Goal: Participate in discussion: Engage in conversation with other users on a specific topic

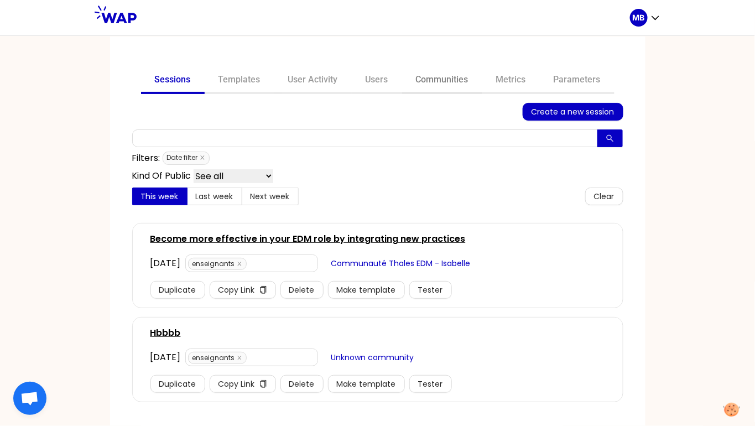
click at [427, 76] on link "Communities" at bounding box center [442, 81] width 80 height 27
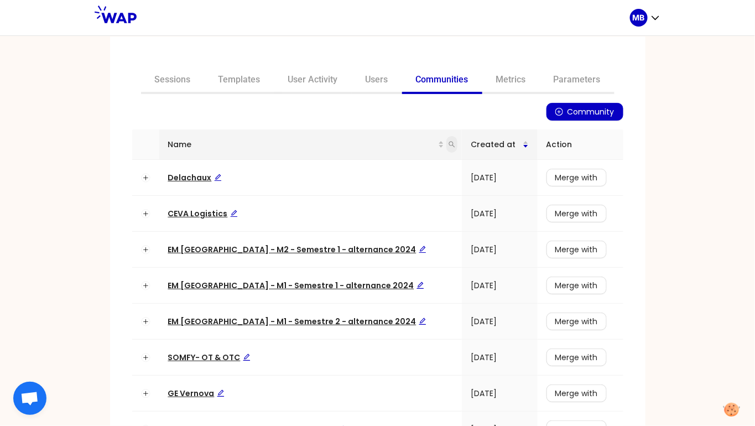
click at [449, 144] on icon "search" at bounding box center [452, 144] width 7 height 7
type input "w"
type input "[PERSON_NAME]"
click at [345, 189] on button "Search" at bounding box center [356, 187] width 50 height 13
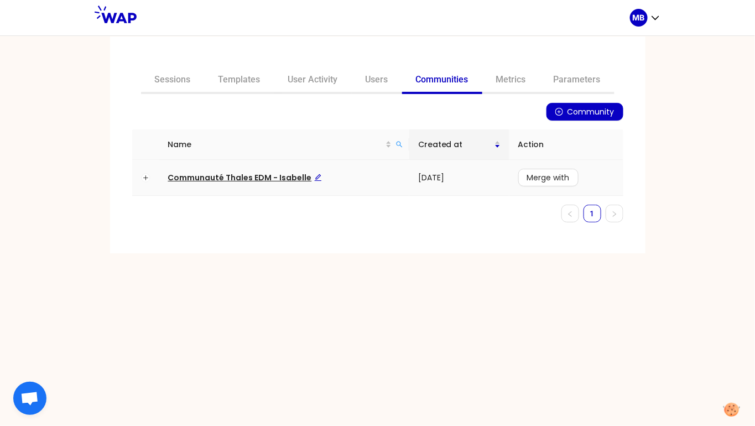
click at [294, 175] on span "Communauté Thales EDM - Isabelle" at bounding box center [245, 177] width 154 height 11
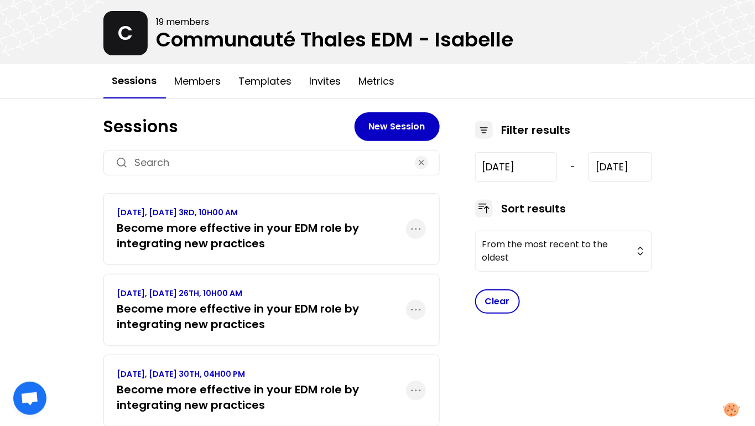
scroll to position [54, 0]
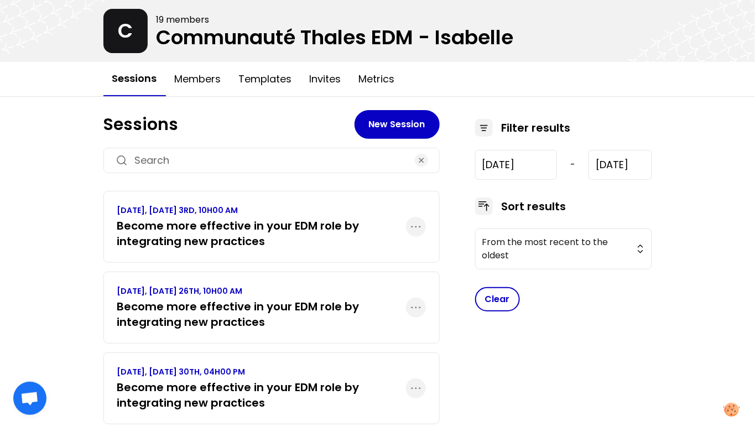
click at [334, 231] on h3 "Become more effective in your EDM role by integrating new practices" at bounding box center [261, 233] width 289 height 31
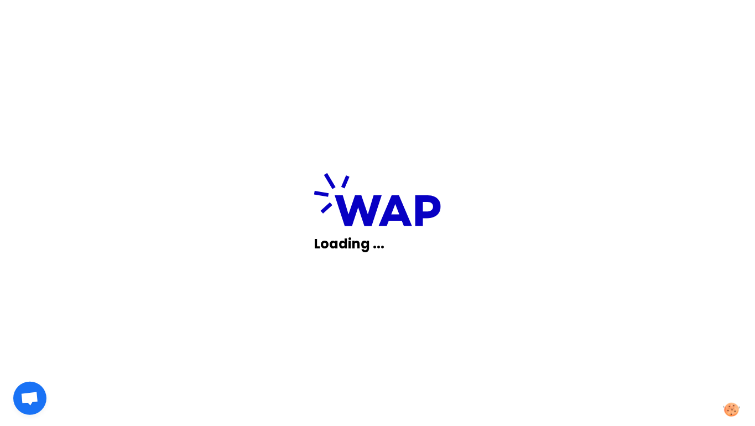
scroll to position [0, 0]
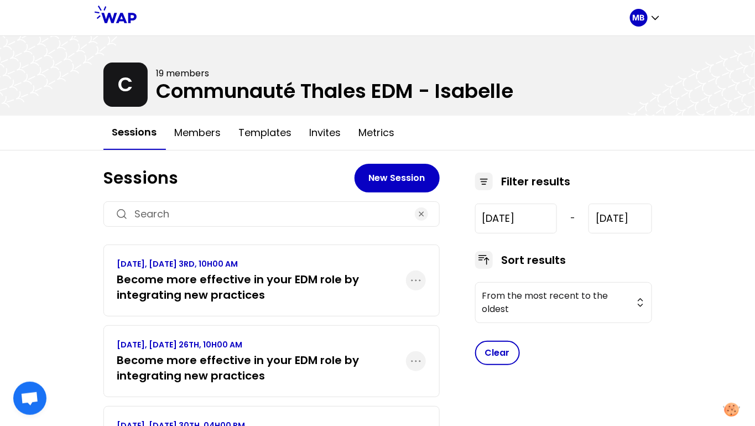
click at [310, 288] on h3 "Become more effective in your EDM role by integrating new practices" at bounding box center [261, 287] width 289 height 31
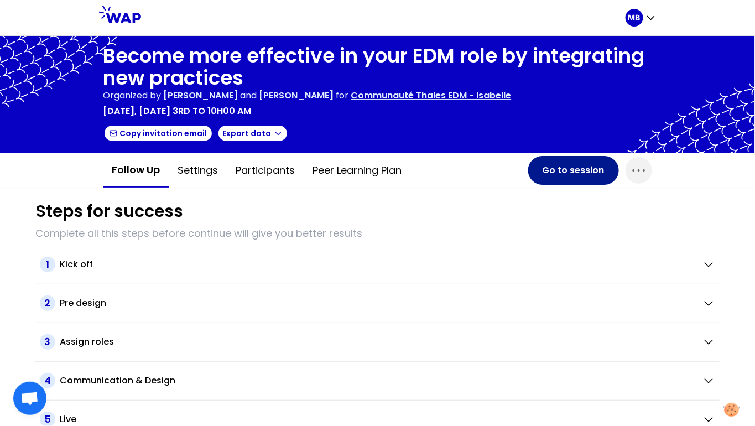
click at [559, 172] on button "Go to session" at bounding box center [573, 170] width 91 height 29
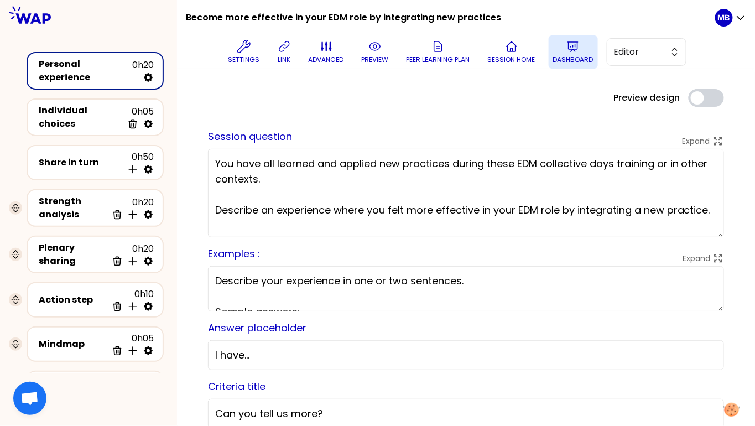
click at [567, 59] on p "Dashboard" at bounding box center [573, 59] width 40 height 9
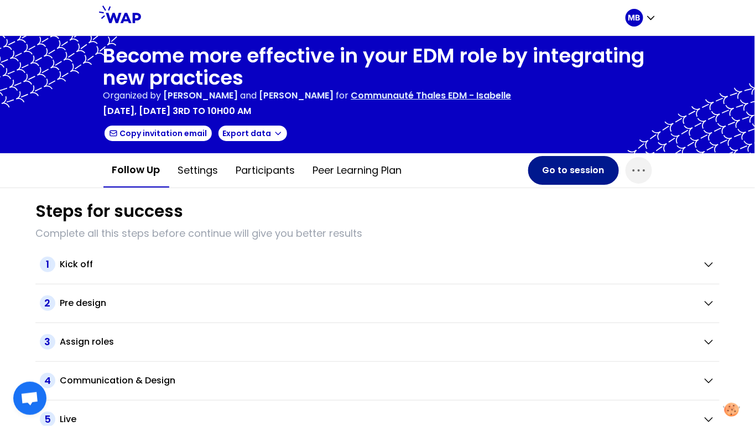
click at [562, 168] on button "Go to session" at bounding box center [573, 170] width 91 height 29
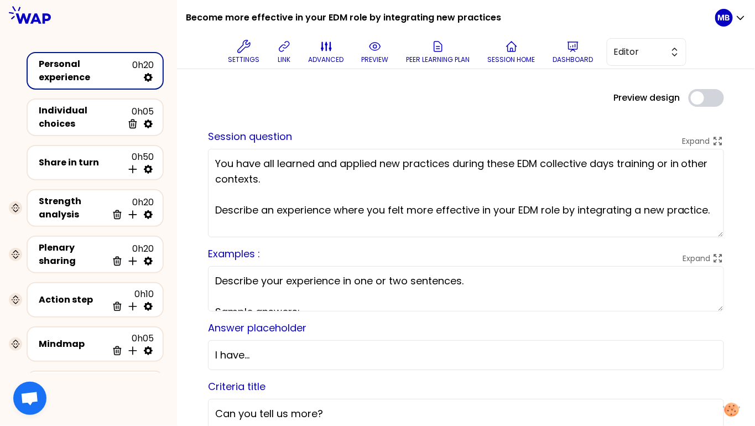
click at [345, 214] on textarea "You have all learned and applied new practices during these EDM collective days…" at bounding box center [466, 193] width 516 height 89
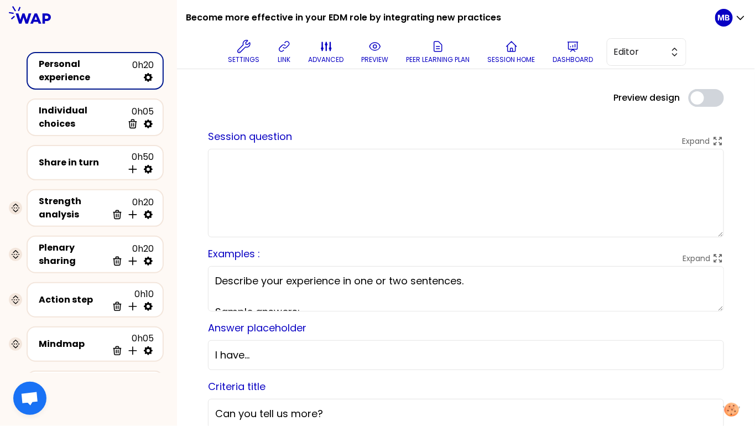
paste textarea "You have all learned and applied new practices during these EDM collective days…"
type textarea "You have all learned and applied new practices during these EDM collective days…"
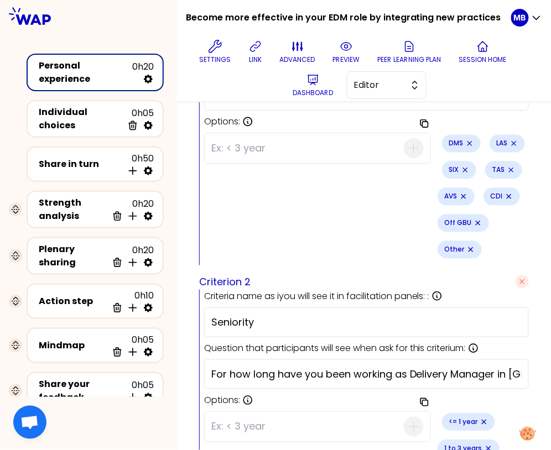
scroll to position [475, 0]
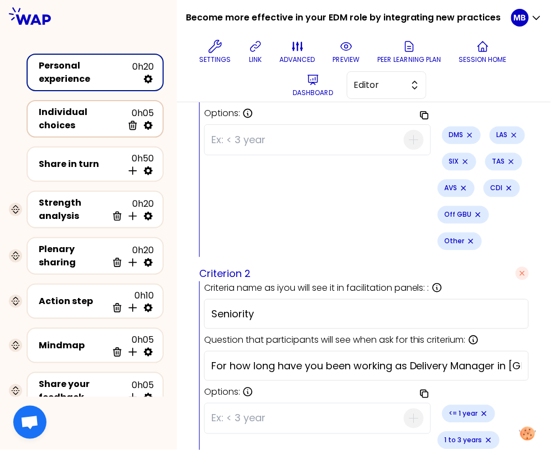
click at [97, 115] on div "Individual choices" at bounding box center [81, 119] width 84 height 27
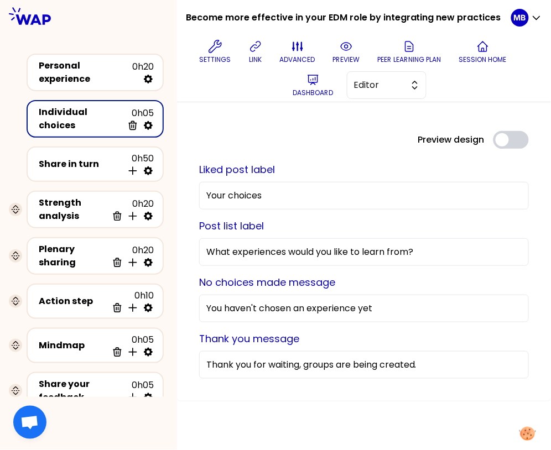
scroll to position [0, 0]
click at [114, 167] on div "Share in turn 0h50 Insert activity below" at bounding box center [95, 164] width 117 height 24
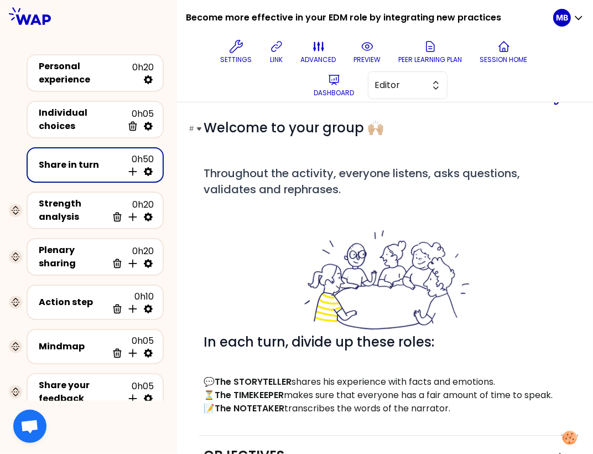
scroll to position [48, 0]
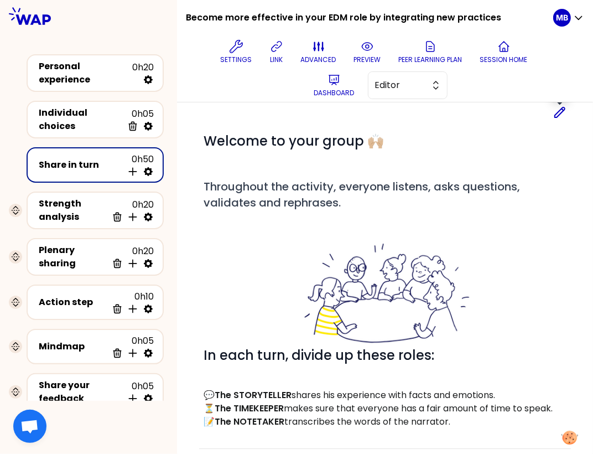
click at [557, 115] on icon at bounding box center [559, 112] width 13 height 13
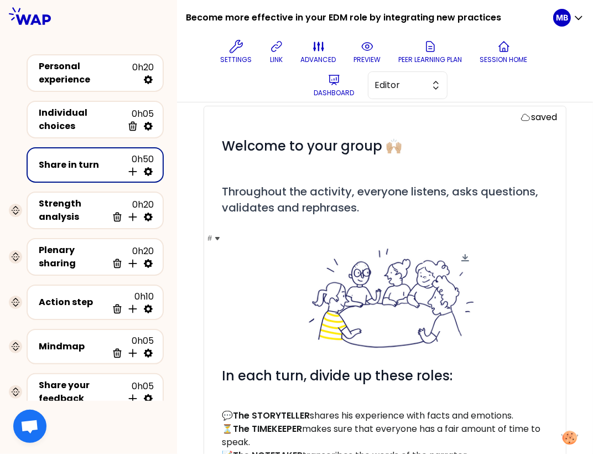
click at [475, 334] on span at bounding box center [390, 298] width 174 height 105
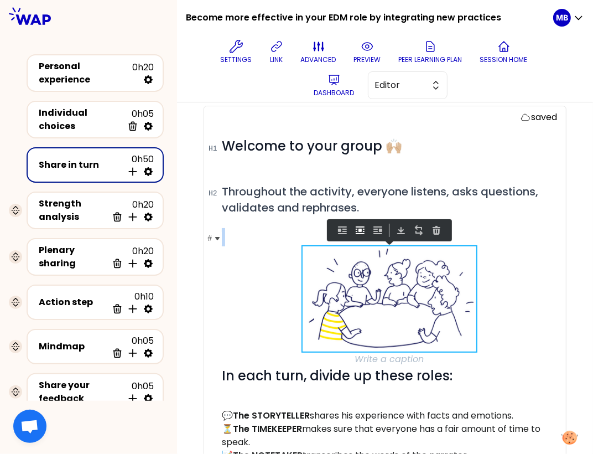
click at [223, 371] on span "In each turn, divide up these roles:" at bounding box center [389, 315] width 335 height 138
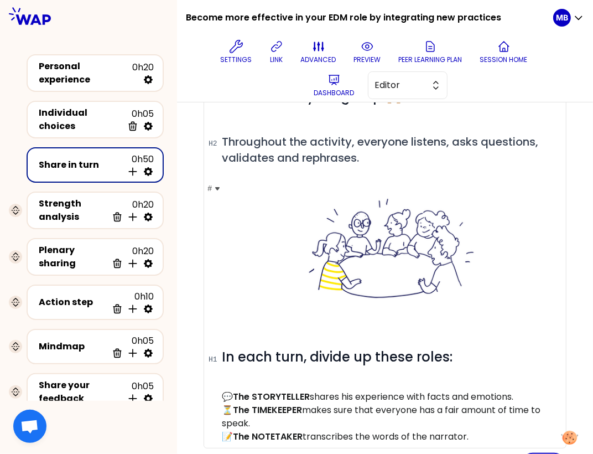
scroll to position [143, 0]
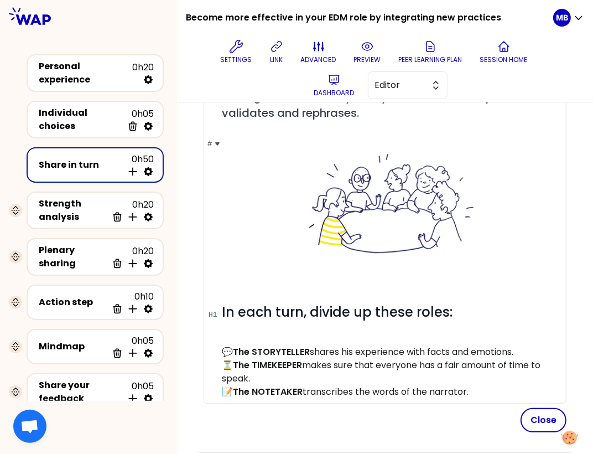
click at [357, 269] on div at bounding box center [389, 212] width 335 height 121
click at [361, 263] on div at bounding box center [389, 212] width 335 height 121
click at [340, 274] on h1 "#" at bounding box center [389, 212] width 335 height 156
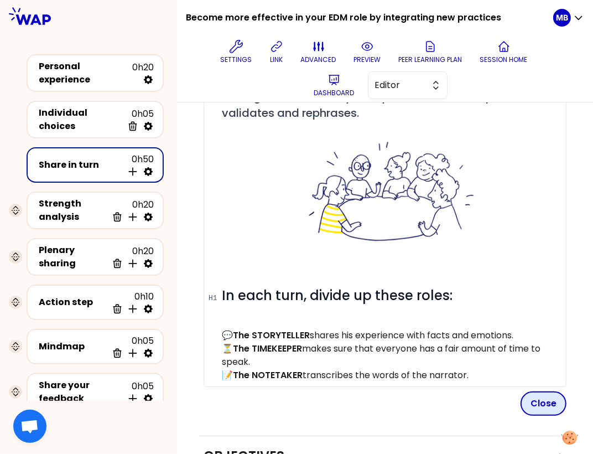
click at [544, 403] on button "Close" at bounding box center [544, 403] width 46 height 24
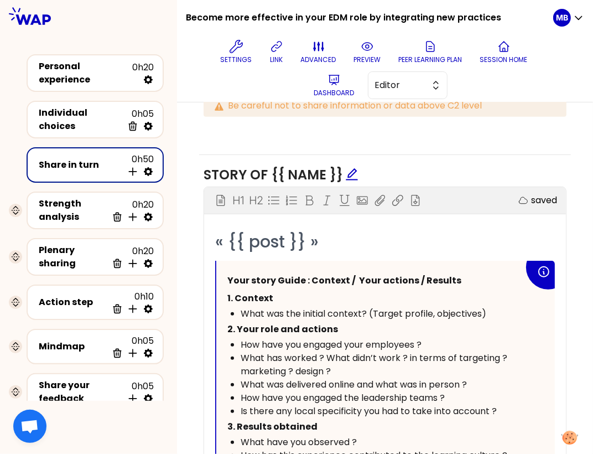
scroll to position [589, 0]
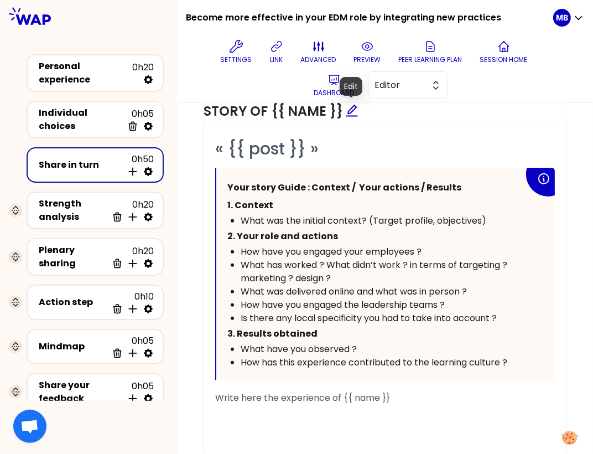
click at [351, 108] on icon "edit" at bounding box center [351, 110] width 13 height 13
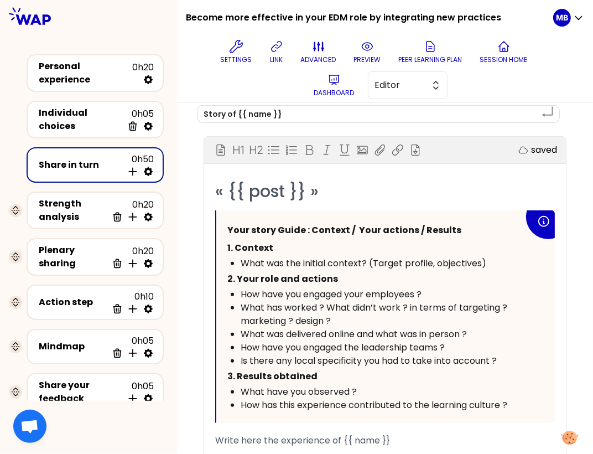
click at [329, 257] on span "What was the initial context? (Target profile, objectives)" at bounding box center [364, 263] width 246 height 13
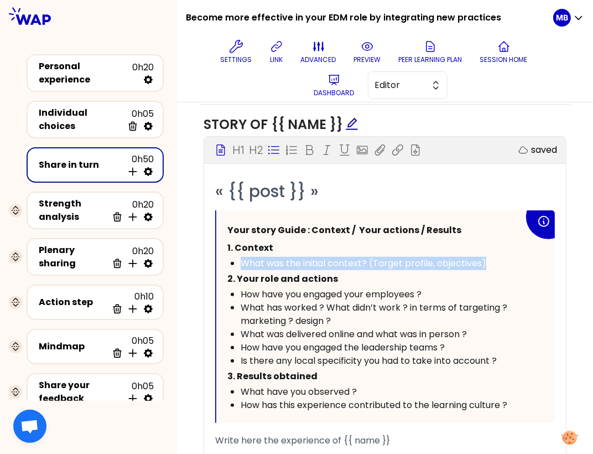
drag, startPoint x: 496, startPoint y: 262, endPoint x: 235, endPoint y: 260, distance: 261.7
click at [241, 260] on li "What was the initial context? (Target profile, objectives)" at bounding box center [382, 263] width 283 height 13
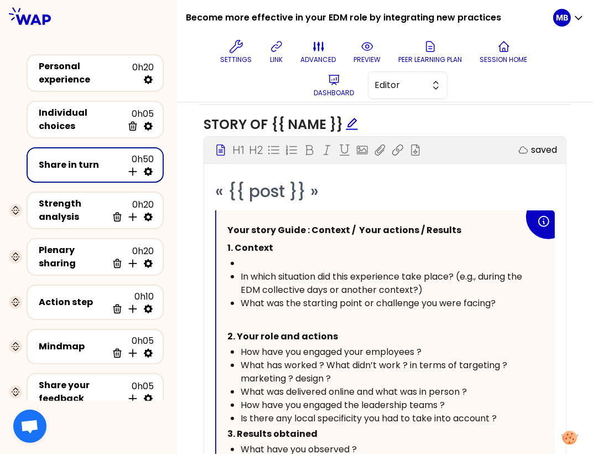
click at [263, 257] on div "﻿" at bounding box center [382, 263] width 283 height 13
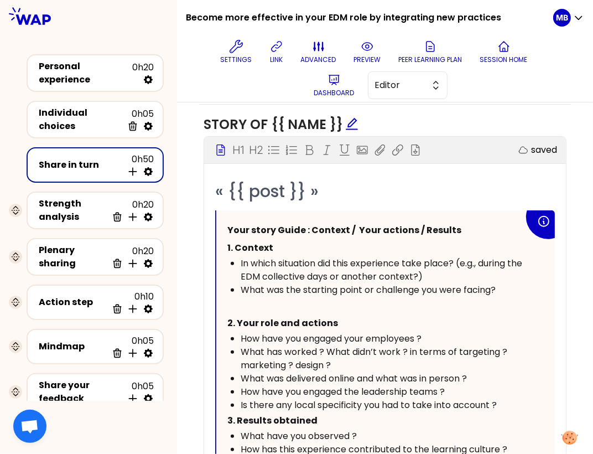
click at [249, 303] on p "﻿" at bounding box center [382, 306] width 283 height 18
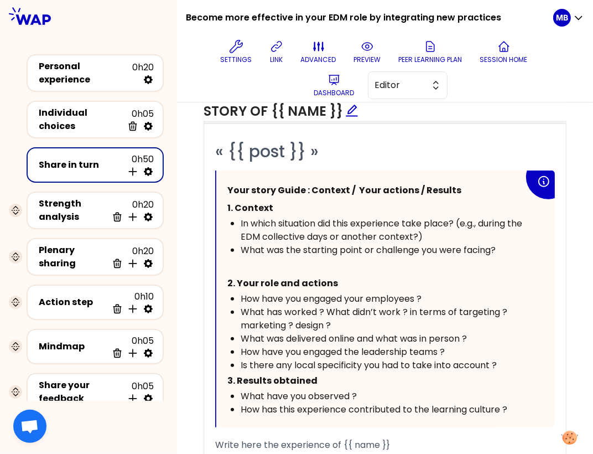
scroll to position [661, 0]
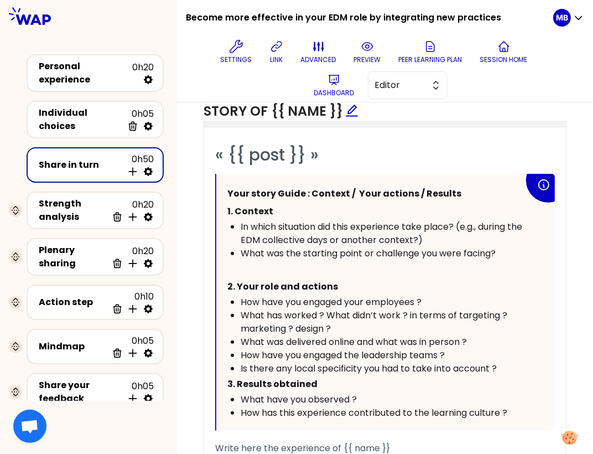
click at [513, 362] on div "Is there any local specificity you had to take into account ?" at bounding box center [382, 368] width 283 height 13
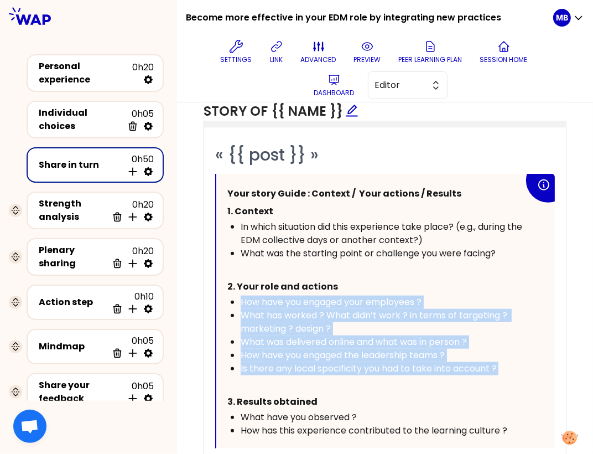
drag, startPoint x: 502, startPoint y: 362, endPoint x: 224, endPoint y: 304, distance: 284.4
click at [224, 304] on div "Your story Guide : Context / Your actions / Results 1. Context In which situati…" at bounding box center [385, 311] width 339 height 274
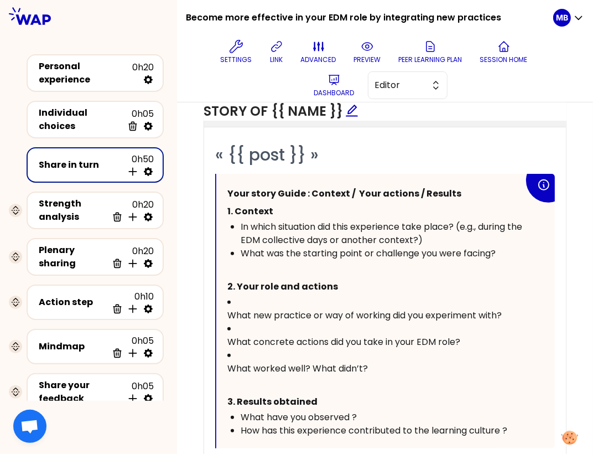
click at [225, 309] on div "Your story Guide : Context / Your actions / Results 1. Context In which situati…" at bounding box center [385, 311] width 339 height 274
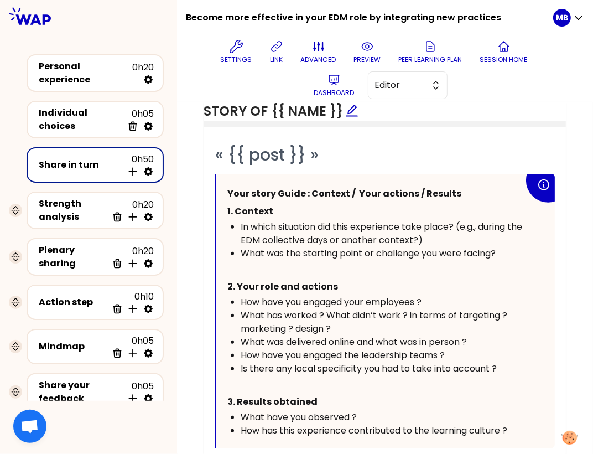
click at [506, 364] on div "Is there any local specificity you had to take into account ?" at bounding box center [382, 368] width 283 height 13
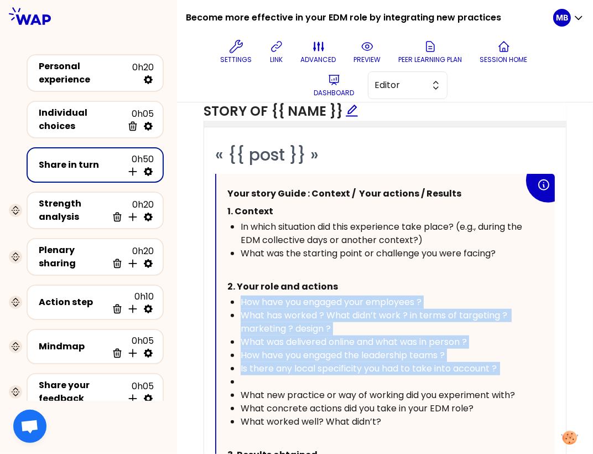
drag, startPoint x: 252, startPoint y: 378, endPoint x: 236, endPoint y: 295, distance: 83.9
click at [236, 295] on ul "How have you engaged your employees ? What has worked ? What didn’t work ? in t…" at bounding box center [375, 361] width 297 height 133
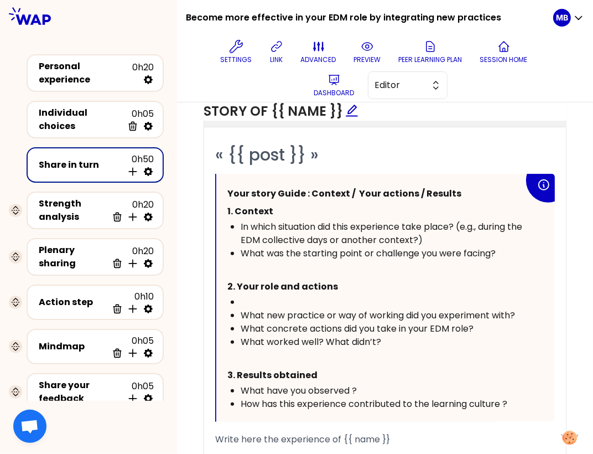
click at [249, 303] on div "﻿" at bounding box center [382, 301] width 283 height 13
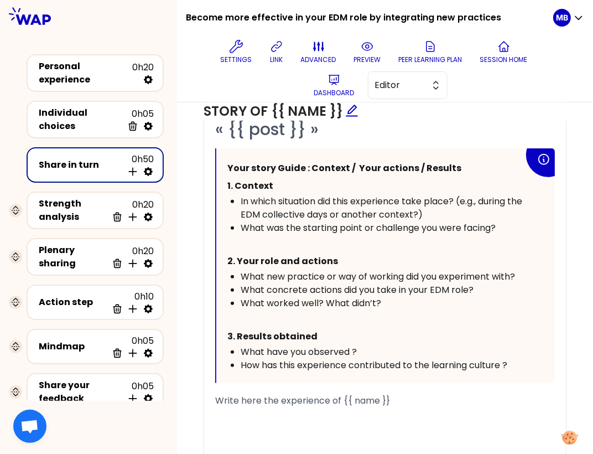
scroll to position [729, 0]
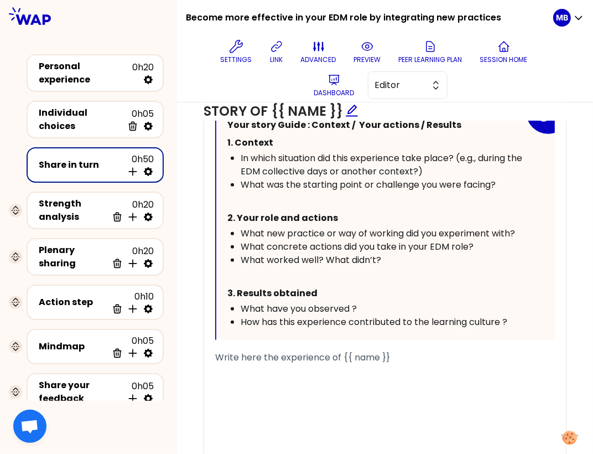
click at [516, 319] on div "How has this experience contributed to the learning culture ?" at bounding box center [382, 321] width 283 height 13
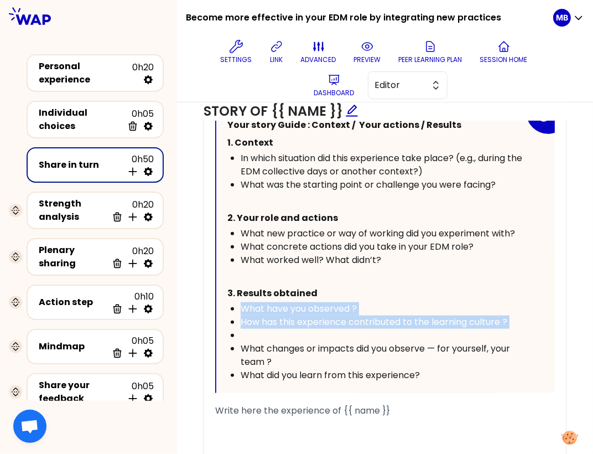
drag, startPoint x: 259, startPoint y: 337, endPoint x: 231, endPoint y: 300, distance: 46.2
click at [231, 302] on ul "What have you observed ? How has this experience contributed to the learning cu…" at bounding box center [375, 342] width 297 height 80
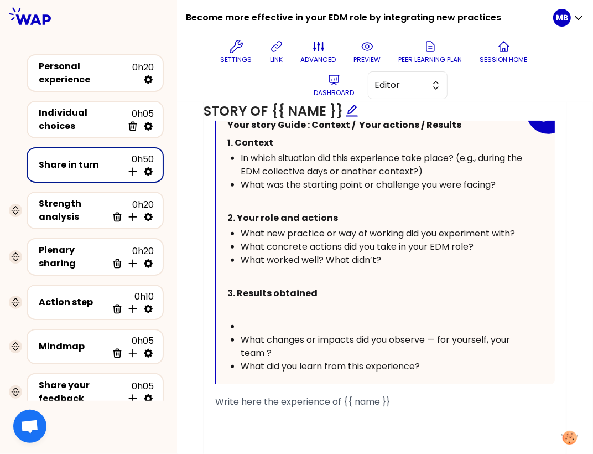
click at [245, 320] on div "﻿" at bounding box center [382, 326] width 283 height 13
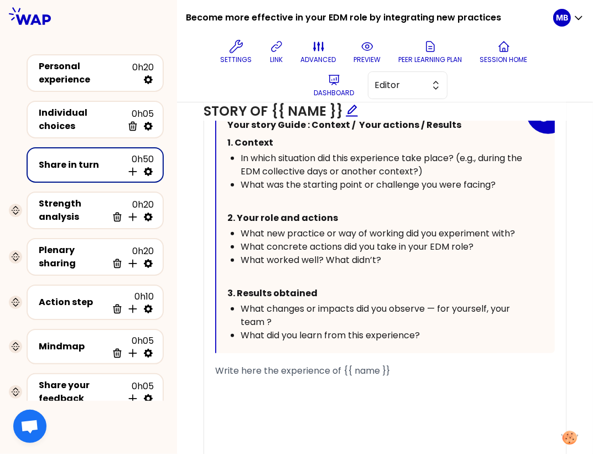
click at [307, 322] on div "What changes or impacts did you observe — for yourself, your team ?" at bounding box center [382, 315] width 283 height 27
click at [443, 335] on div "What did you learn from this experience?" at bounding box center [382, 335] width 283 height 13
click at [146, 167] on icon at bounding box center [148, 171] width 9 height 9
select select "4"
select select "5"
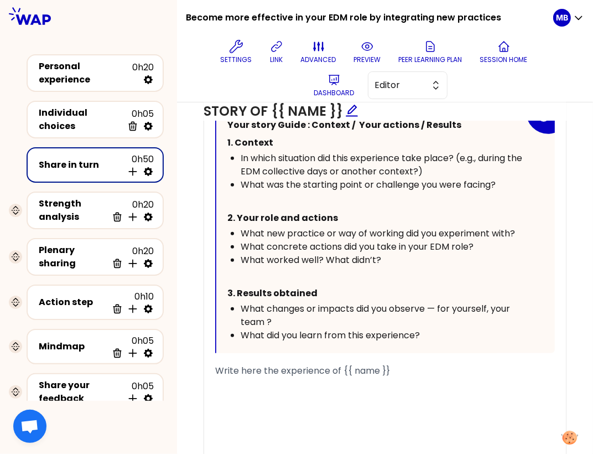
select select "all"
select select "false"
select select "Each"
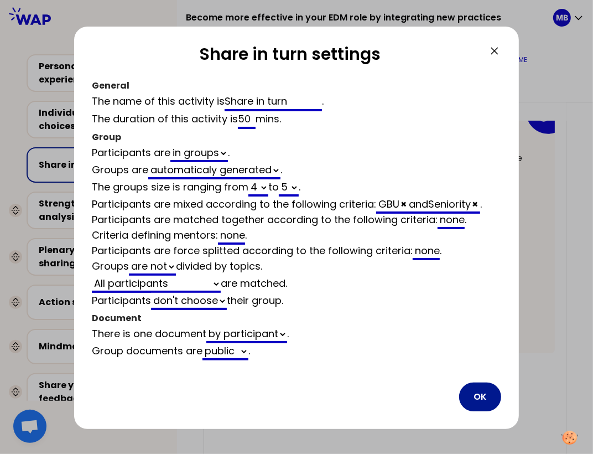
click at [480, 387] on button "OK" at bounding box center [480, 396] width 42 height 29
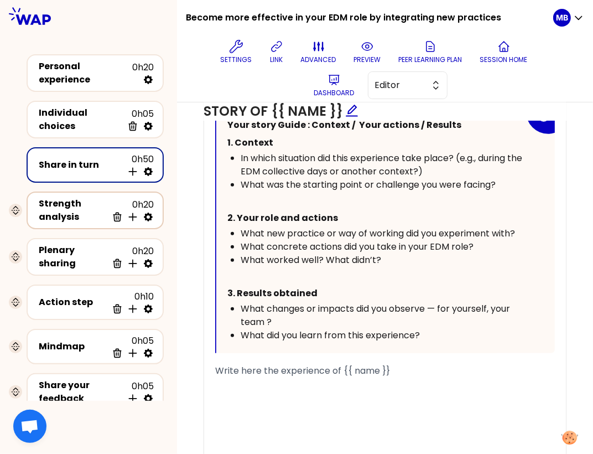
click at [89, 208] on div "Strength analysis" at bounding box center [73, 210] width 69 height 27
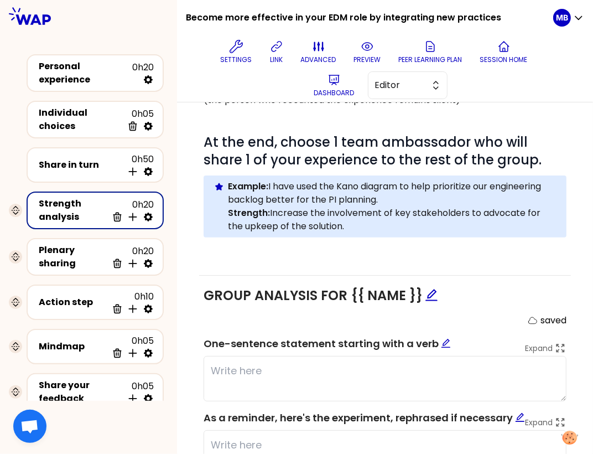
scroll to position [319, 0]
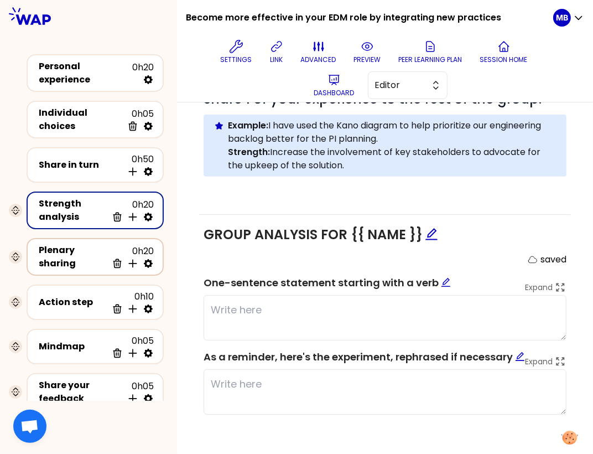
click at [85, 257] on div "Plenary sharing" at bounding box center [73, 256] width 69 height 27
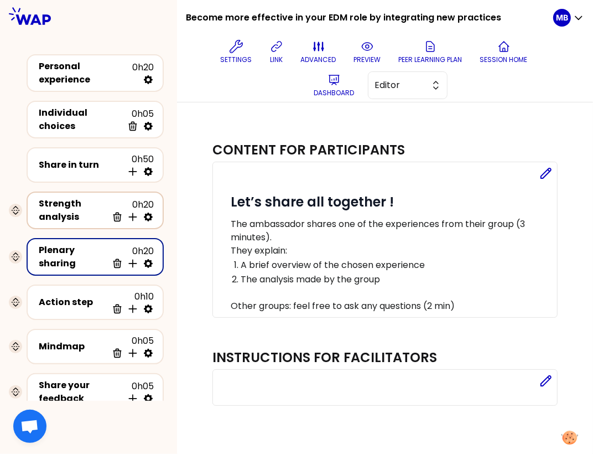
click at [146, 213] on icon at bounding box center [148, 216] width 9 height 9
select select "same_as"
select select "false"
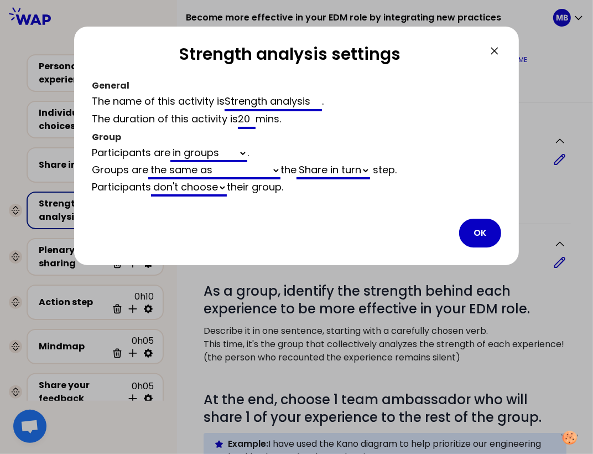
scroll to position [319, 0]
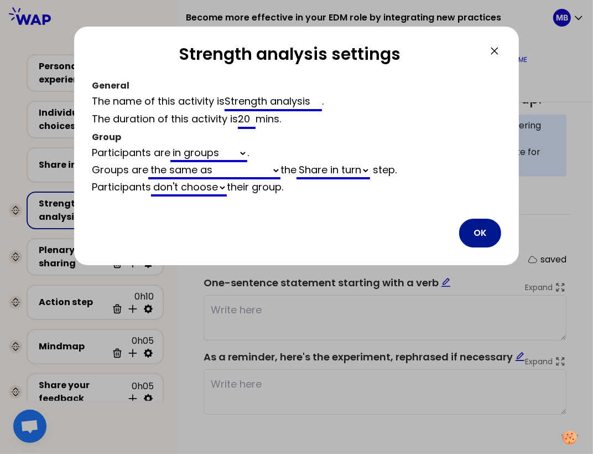
click at [479, 227] on button "OK" at bounding box center [480, 233] width 42 height 29
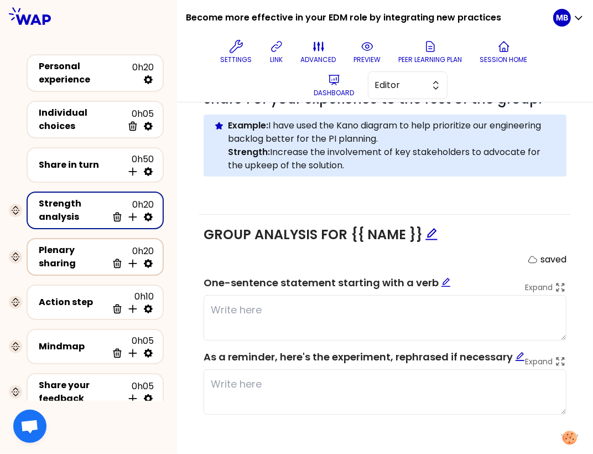
click at [90, 258] on div "Plenary sharing" at bounding box center [73, 256] width 69 height 27
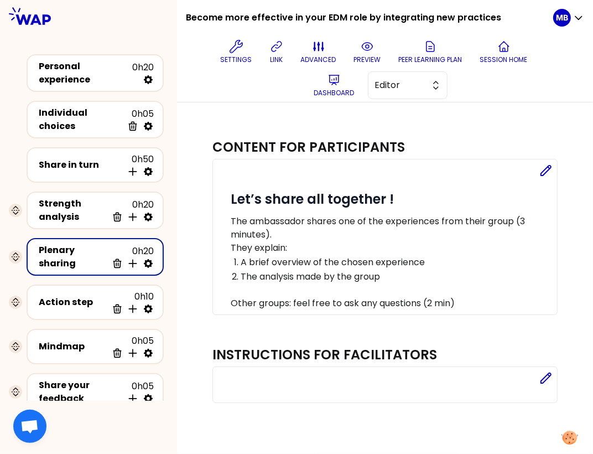
scroll to position [1, 0]
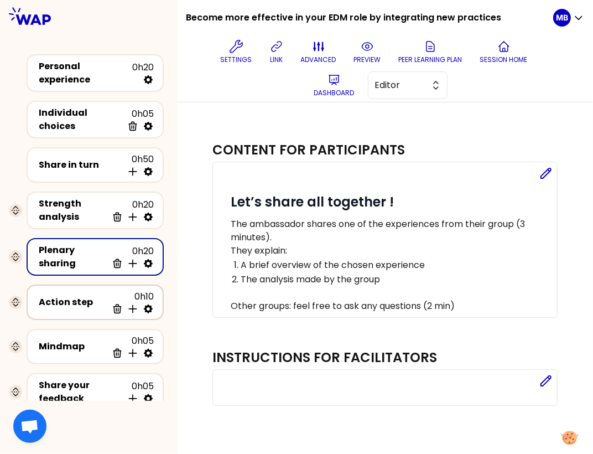
click at [59, 302] on div "Action step" at bounding box center [73, 301] width 69 height 13
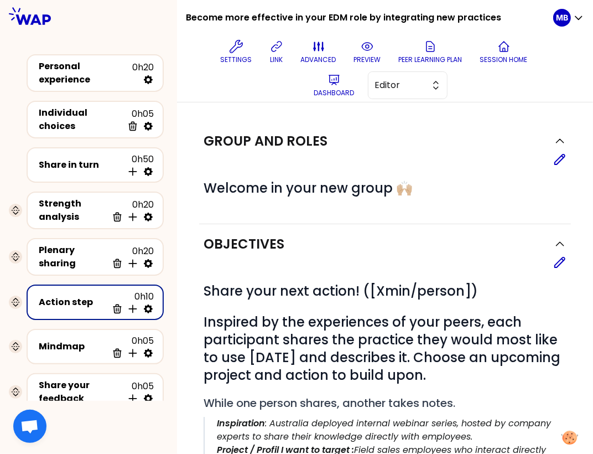
scroll to position [319, 0]
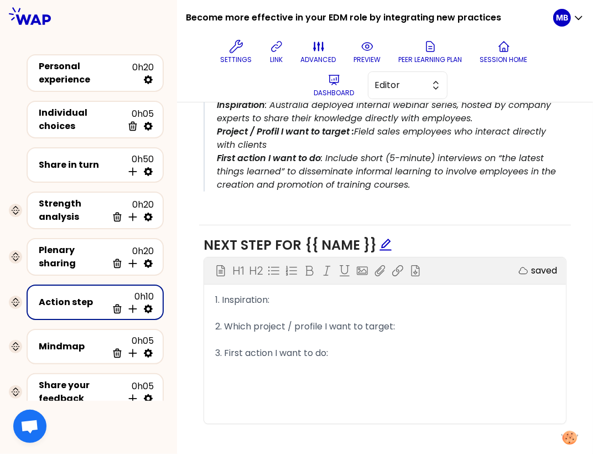
click at [151, 304] on icon at bounding box center [148, 308] width 9 height 9
select select "same_as"
select select "share"
select select "false"
select select "Each"
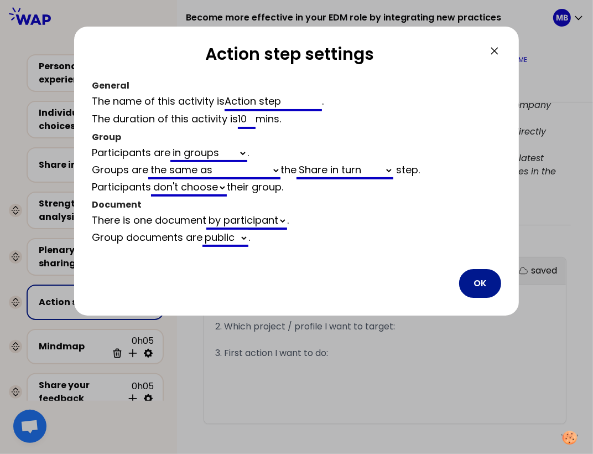
click at [473, 281] on button "OK" at bounding box center [480, 283] width 42 height 29
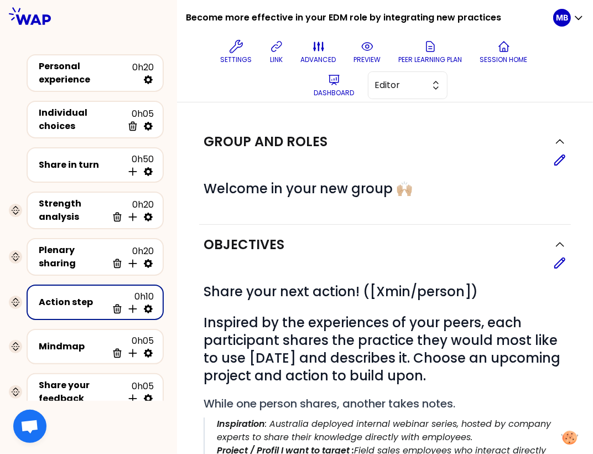
scroll to position [0, 0]
click at [73, 170] on div "Share in turn 0h50 Insert activity below" at bounding box center [95, 165] width 117 height 24
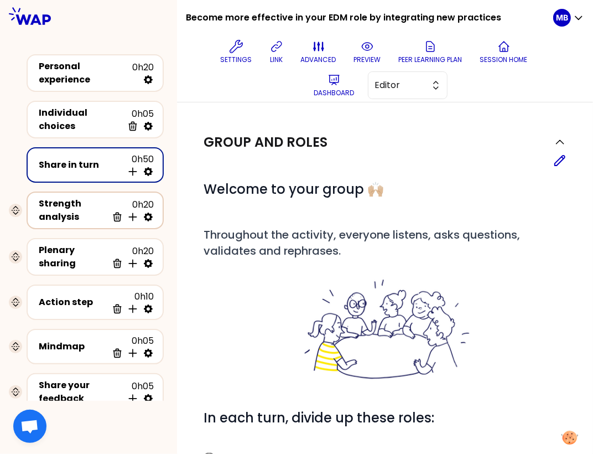
click at [66, 204] on div "Strength analysis" at bounding box center [73, 210] width 69 height 27
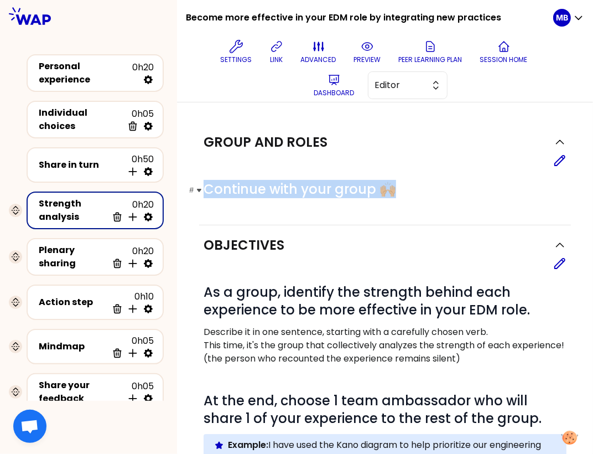
drag, startPoint x: 205, startPoint y: 186, endPoint x: 398, endPoint y: 186, distance: 192.6
click at [398, 186] on h1 "# Continue with your group 🙌🏼" at bounding box center [385, 189] width 363 height 18
copy span "Continue with your group 🙌🏼"
click at [90, 299] on div "Action step" at bounding box center [73, 301] width 69 height 13
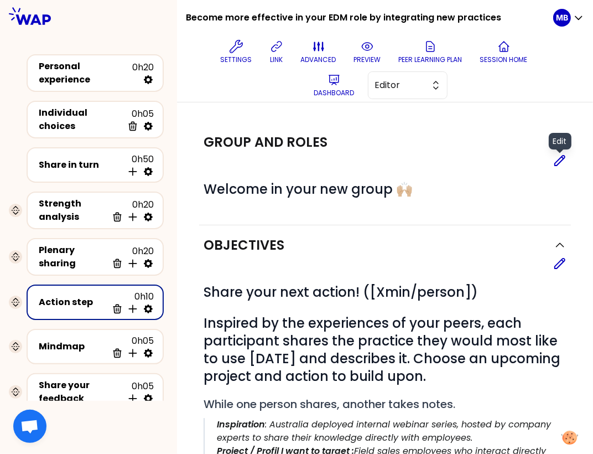
click at [558, 162] on icon at bounding box center [559, 160] width 13 height 13
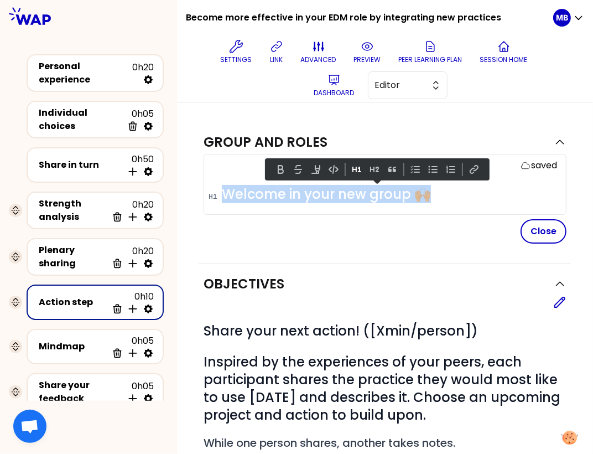
drag, startPoint x: 459, startPoint y: 190, endPoint x: 182, endPoint y: 190, distance: 277.2
click at [182, 190] on div "Group and roles saved # Welcome in your new group 🙌🏼 Close Objectives Edit # Sh…" at bounding box center [385, 463] width 416 height 722
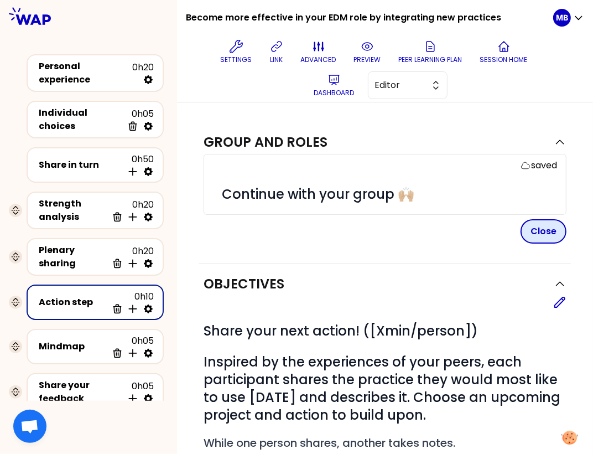
click at [537, 231] on button "Close" at bounding box center [544, 231] width 46 height 24
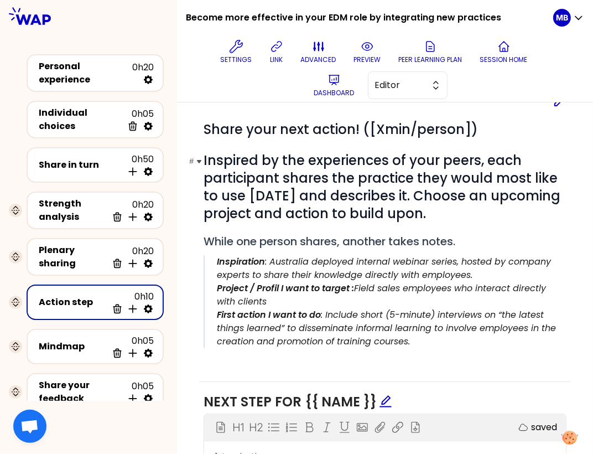
scroll to position [159, 0]
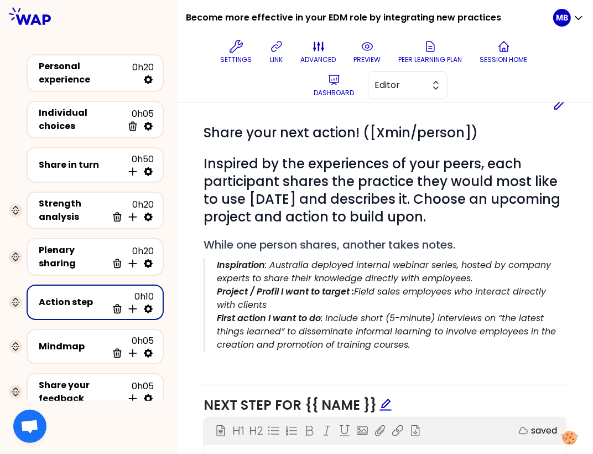
click at [277, 305] on p "Project / Profil I want to target : Field sales employees who interact directly…" at bounding box center [392, 298] width 350 height 27
click at [559, 109] on icon at bounding box center [559, 103] width 13 height 13
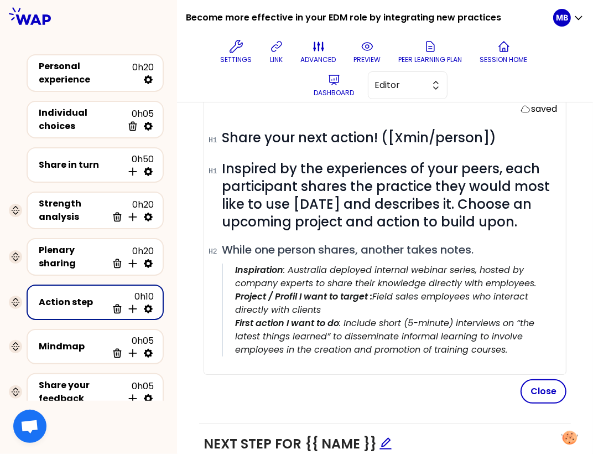
click at [323, 307] on p "Project / Profil I want to target : Field sales employees who interact directly…" at bounding box center [396, 303] width 322 height 27
click at [541, 390] on button "Close" at bounding box center [544, 391] width 46 height 24
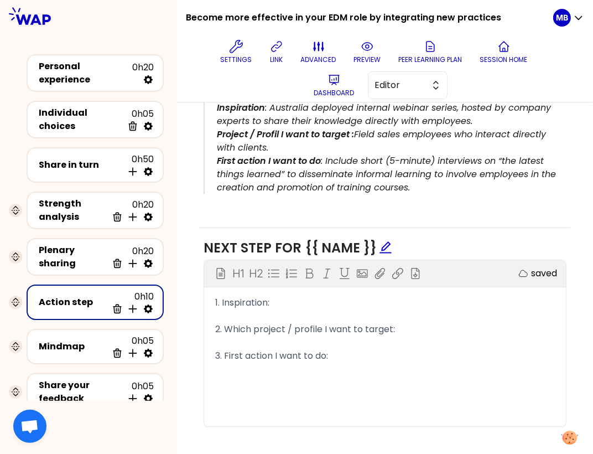
scroll to position [329, 0]
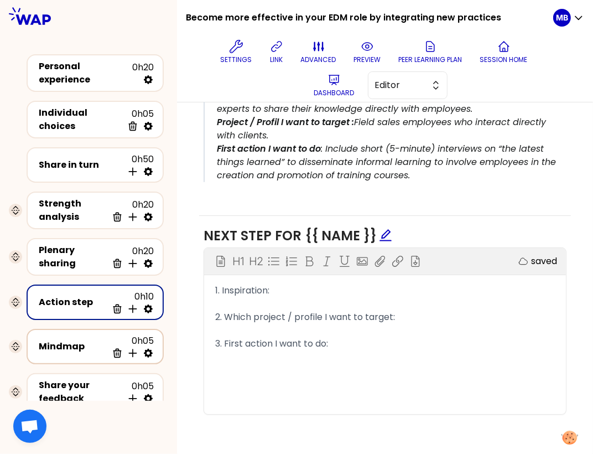
click at [79, 340] on div "Mindmap" at bounding box center [73, 346] width 69 height 13
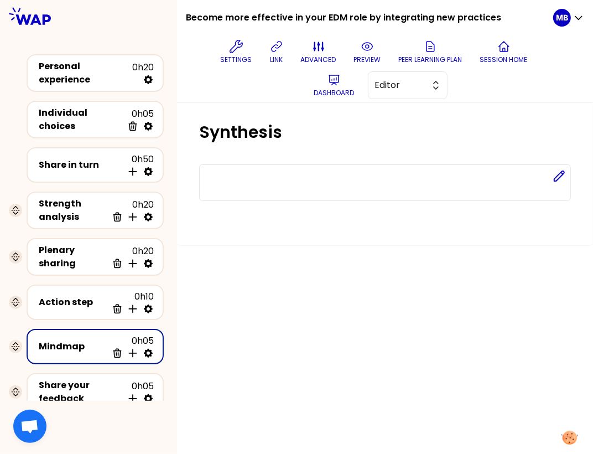
scroll to position [32, 0]
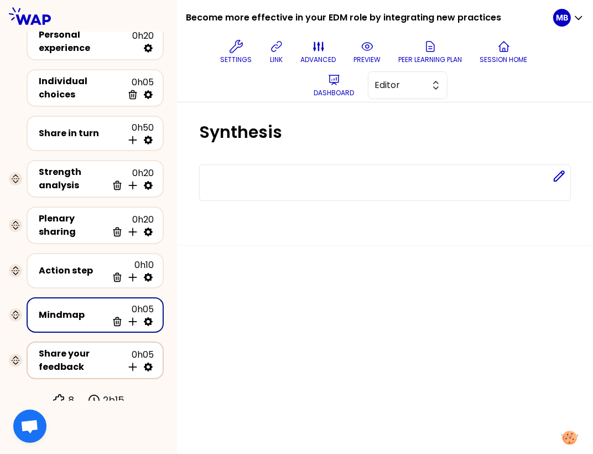
click at [84, 352] on div "Share your feedback" at bounding box center [81, 360] width 84 height 27
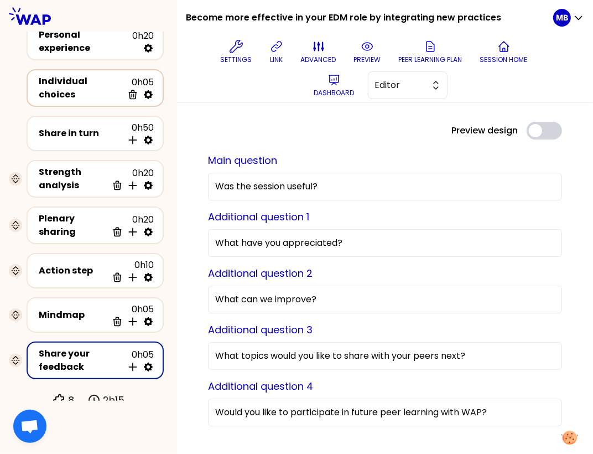
scroll to position [0, 0]
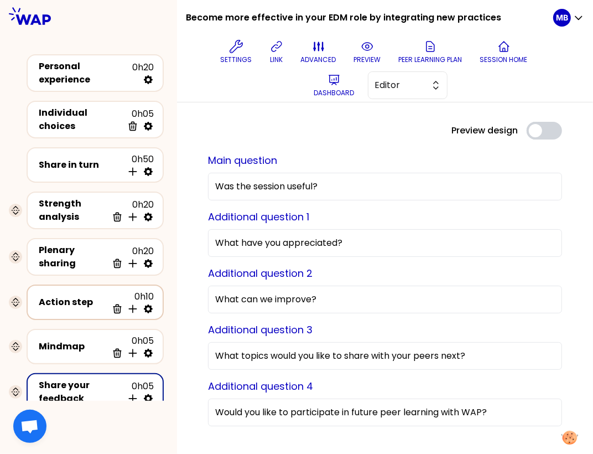
click at [152, 307] on icon at bounding box center [148, 308] width 11 height 11
select select "same_as"
select select "share"
select select "false"
select select "Each"
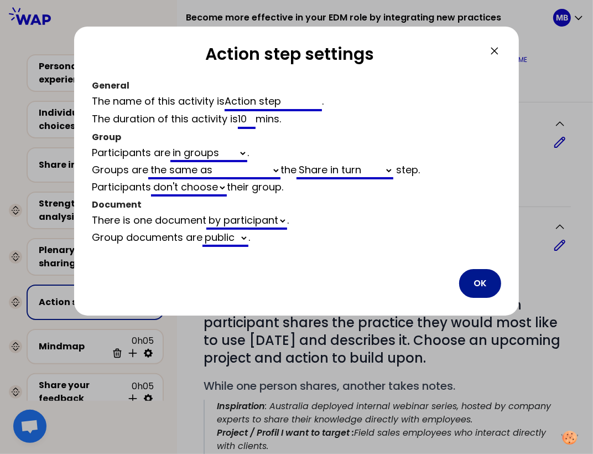
click at [487, 281] on button "OK" at bounding box center [480, 283] width 42 height 29
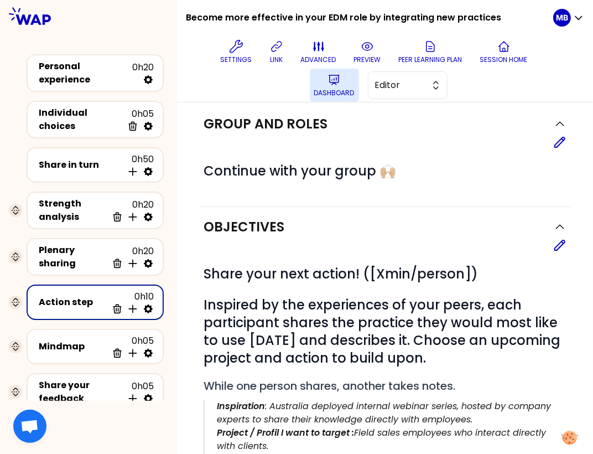
click at [329, 86] on icon at bounding box center [334, 79] width 13 height 13
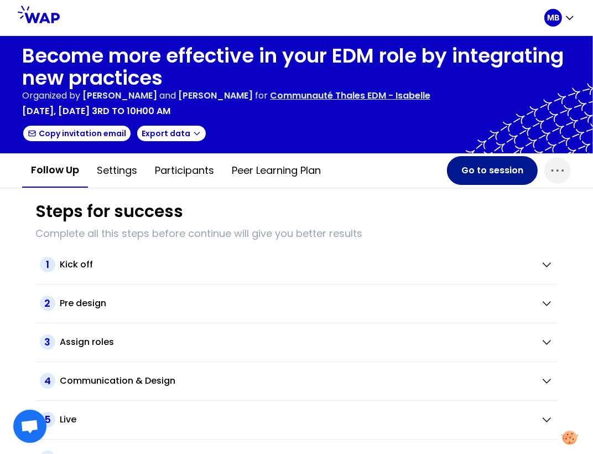
click at [468, 173] on button "Go to session" at bounding box center [492, 170] width 91 height 29
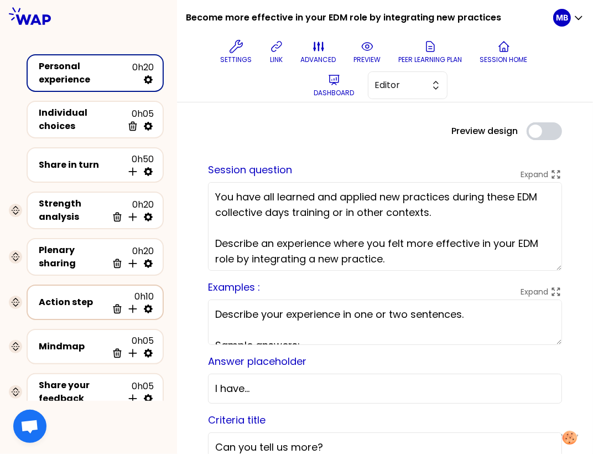
click at [80, 295] on div "Action step" at bounding box center [73, 301] width 69 height 13
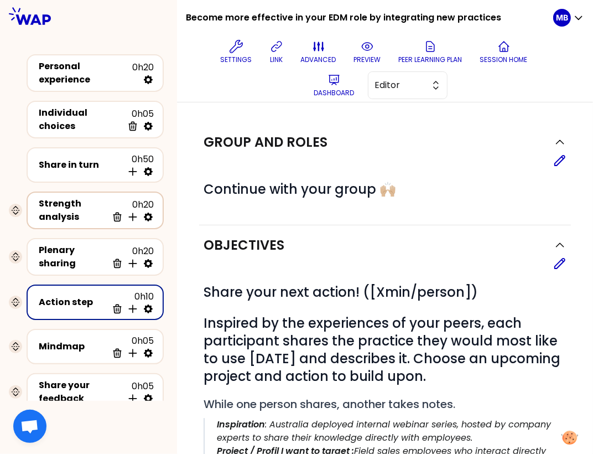
click at [50, 197] on div "Strength analysis" at bounding box center [73, 210] width 69 height 27
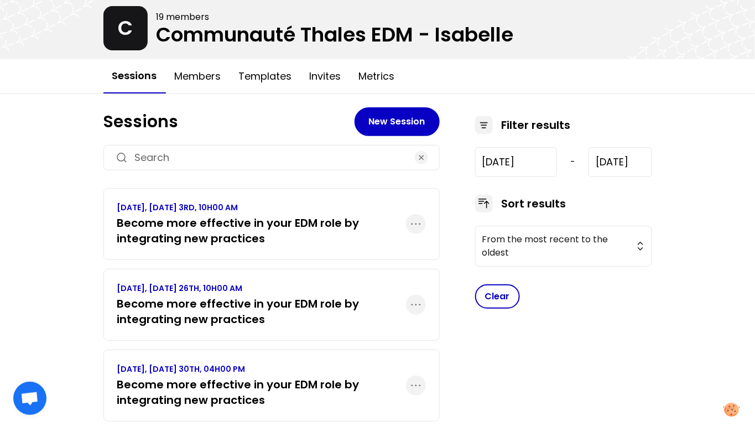
scroll to position [75, 0]
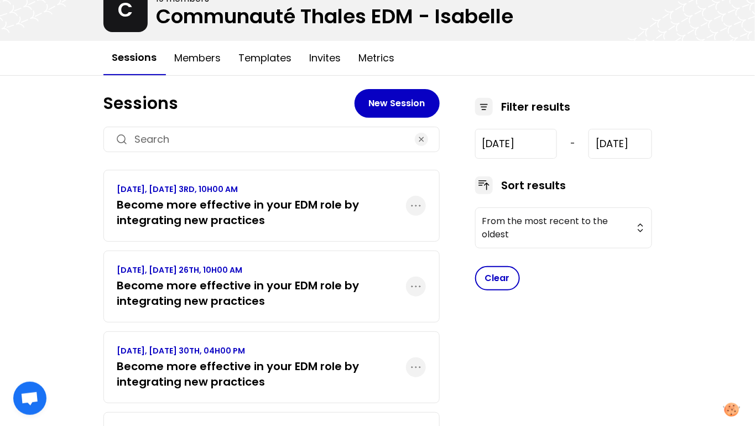
click at [257, 289] on h3 "Become more effective in your EDM role by integrating new practices" at bounding box center [261, 293] width 289 height 31
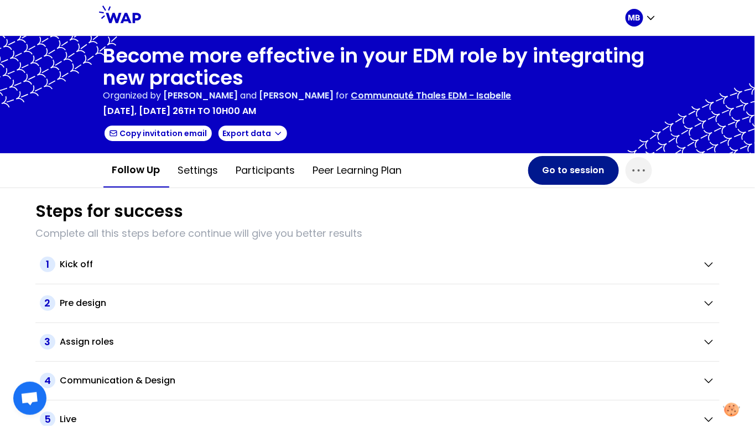
click at [574, 181] on button "Go to session" at bounding box center [573, 170] width 91 height 29
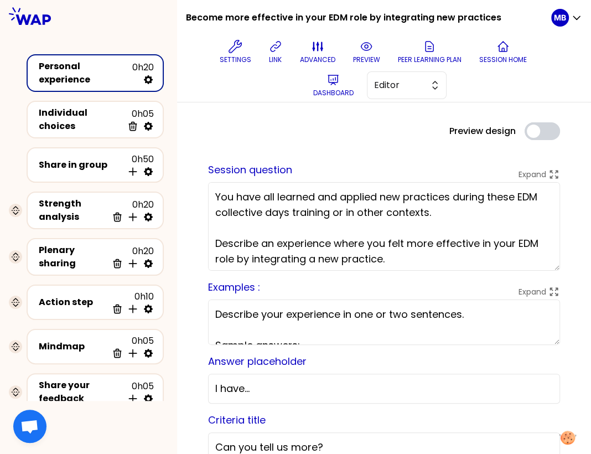
scroll to position [3, 0]
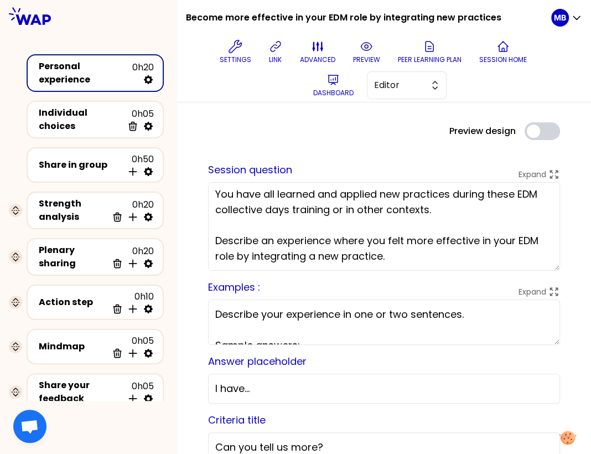
click at [322, 234] on textarea "You have all learned and applied new practices during these EDM collective days…" at bounding box center [384, 226] width 352 height 89
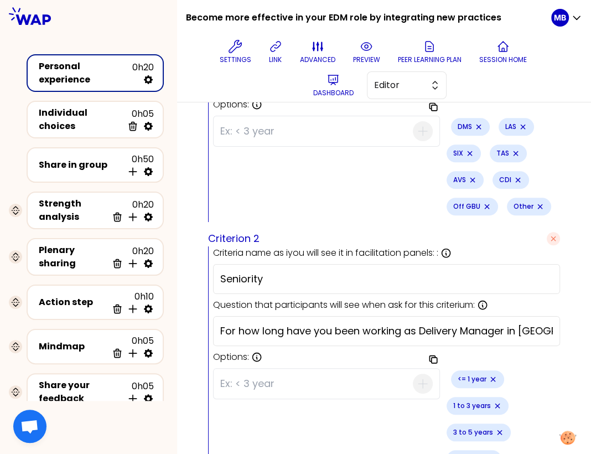
scroll to position [507, 0]
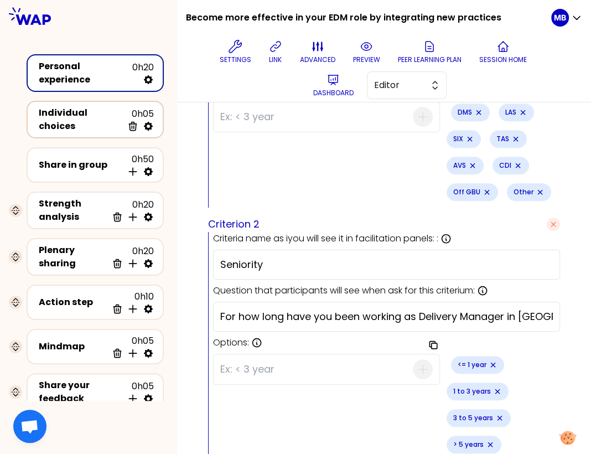
click at [93, 112] on div "Individual choices" at bounding box center [81, 119] width 84 height 27
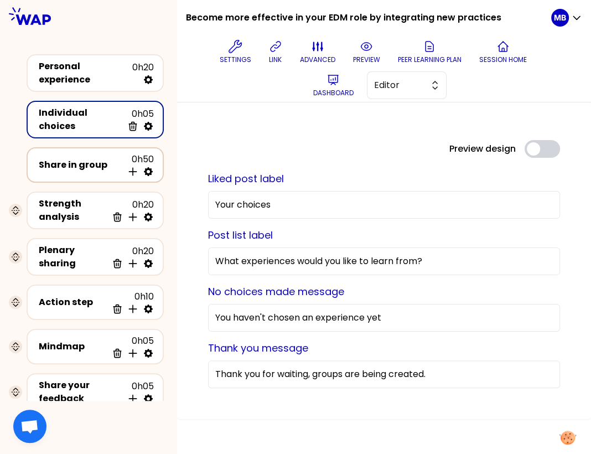
click at [88, 169] on div "Share in group 0h50 Insert activity below" at bounding box center [95, 165] width 117 height 24
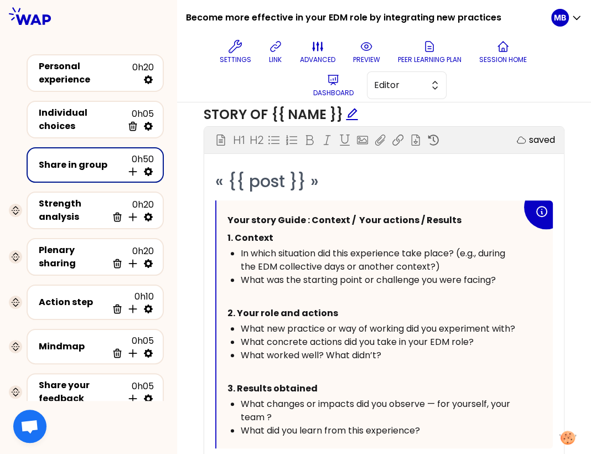
scroll to position [645, 0]
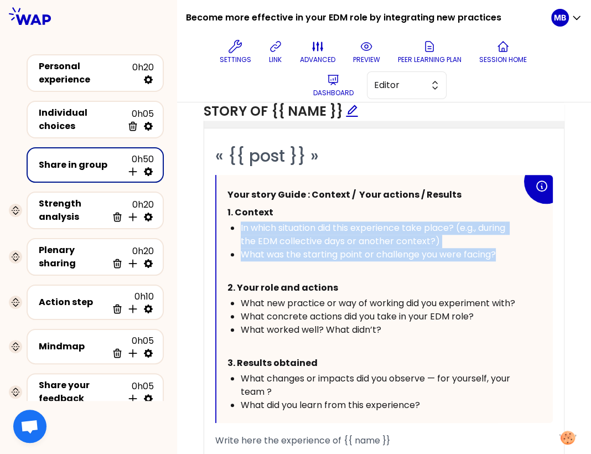
drag, startPoint x: 239, startPoint y: 224, endPoint x: 520, endPoint y: 260, distance: 283.4
click at [520, 260] on div "Your story Guide : Context / Your actions / Results 1. Context In which situati…" at bounding box center [374, 299] width 294 height 226
copy ul "In which situation did this experience take place? (e.g., during the EDM collec…"
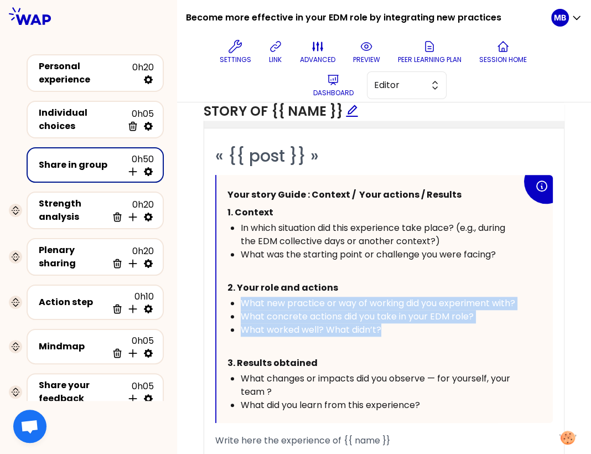
drag, startPoint x: 240, startPoint y: 299, endPoint x: 439, endPoint y: 332, distance: 202.4
click at [439, 332] on ul "What new practice or way of working did you experiment with? What concrete acti…" at bounding box center [374, 317] width 294 height 40
copy ul "What new practice or way of working did you experiment with? What concrete acti…"
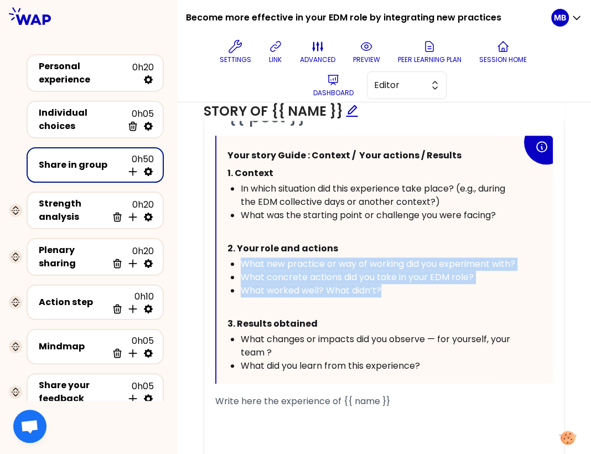
scroll to position [703, 0]
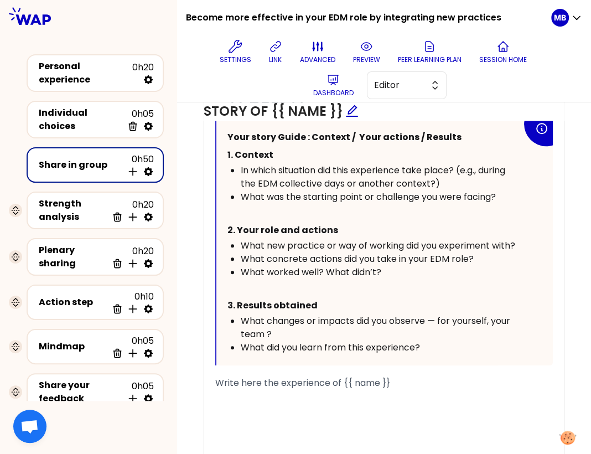
click at [330, 341] on span "What did you learn from this experience?" at bounding box center [330, 347] width 179 height 13
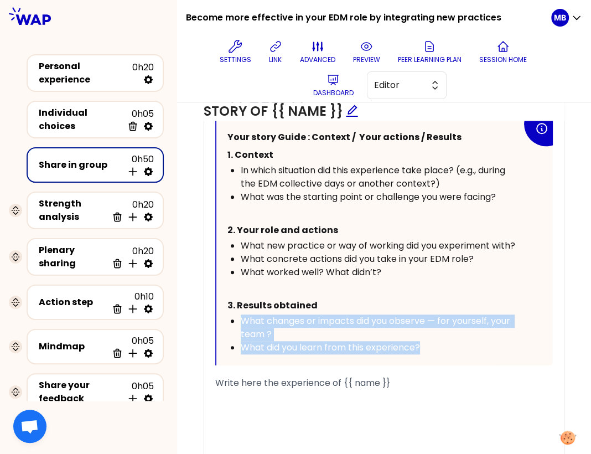
drag, startPoint x: 434, startPoint y: 346, endPoint x: 235, endPoint y: 319, distance: 200.6
click at [235, 319] on ul "What changes or impacts did you observe — for yourself, your team ? What did yo…" at bounding box center [374, 334] width 294 height 40
copy ul "What changes or impacts did you observe — for yourself, your team ? What did yo…"
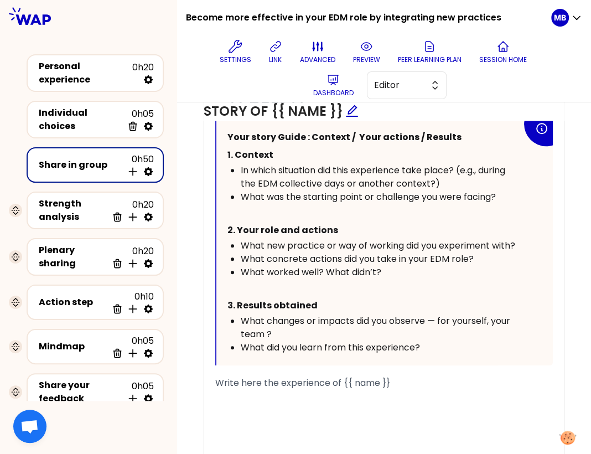
click at [152, 169] on icon at bounding box center [148, 171] width 11 height 11
select select "4"
select select "5"
select select "all"
select select "false"
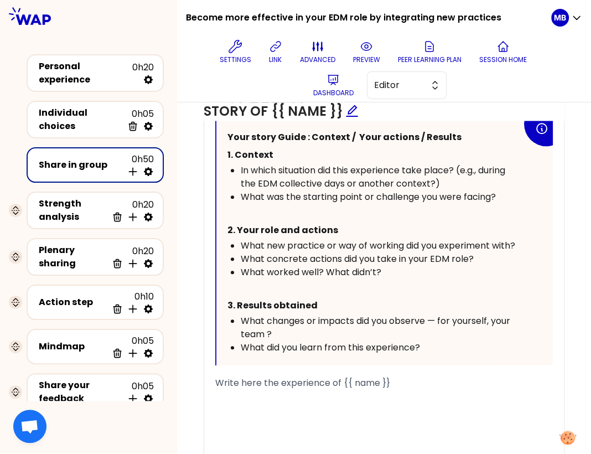
select select "Each"
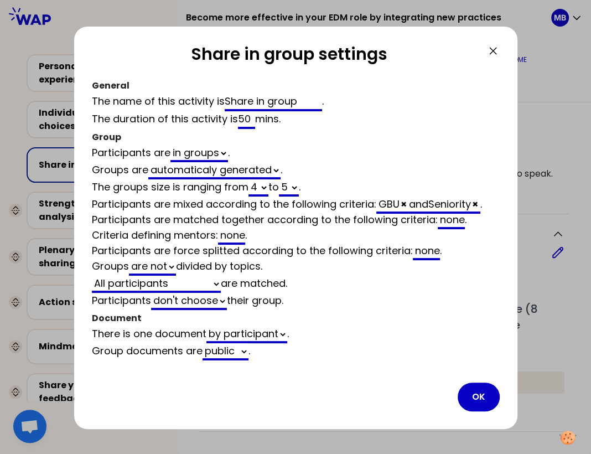
scroll to position [703, 0]
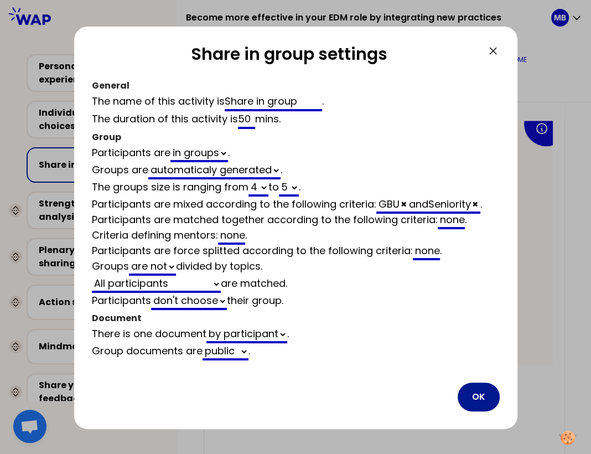
click at [469, 387] on button "OK" at bounding box center [479, 396] width 42 height 29
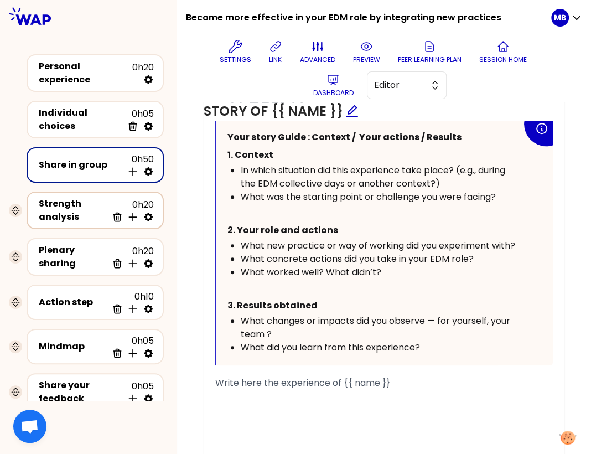
click at [65, 197] on div "Strength analysis" at bounding box center [73, 210] width 69 height 27
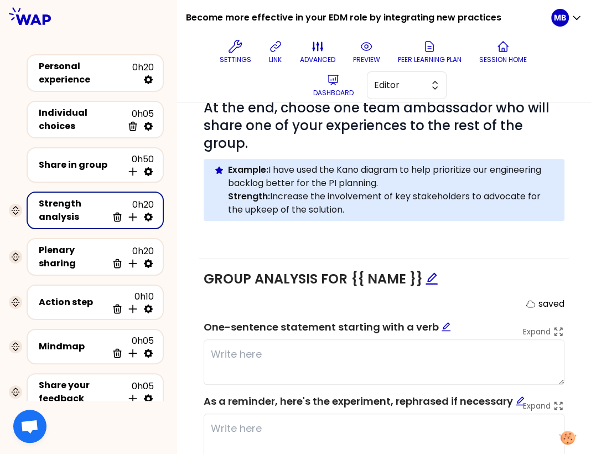
scroll to position [319, 0]
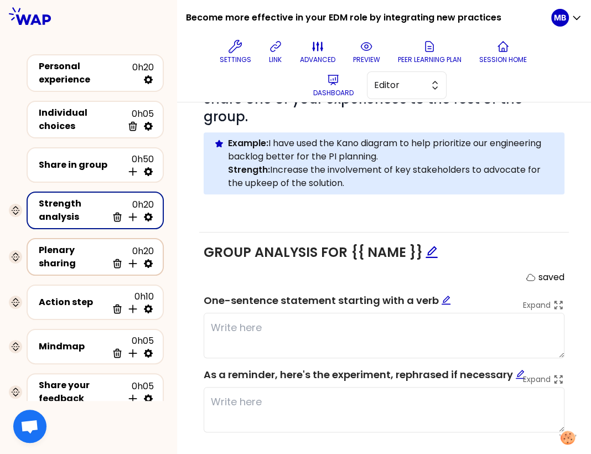
click at [149, 262] on icon at bounding box center [148, 263] width 11 height 11
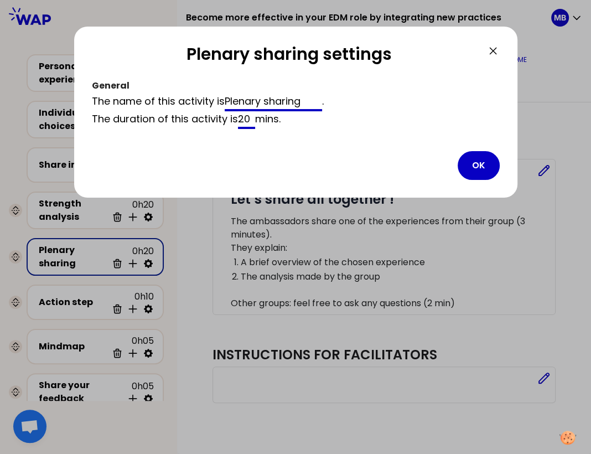
scroll to position [1, 0]
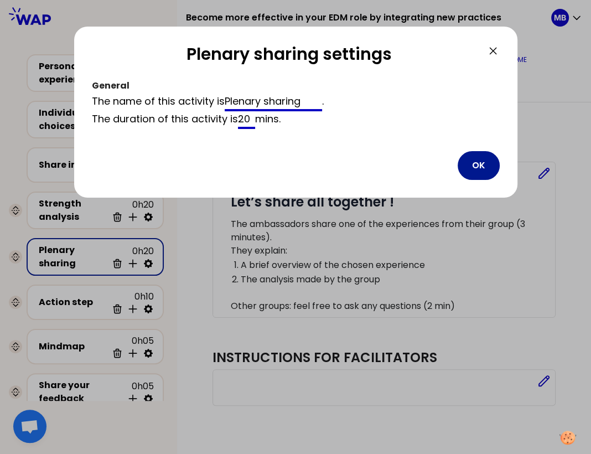
click at [491, 154] on button "OK" at bounding box center [479, 165] width 42 height 29
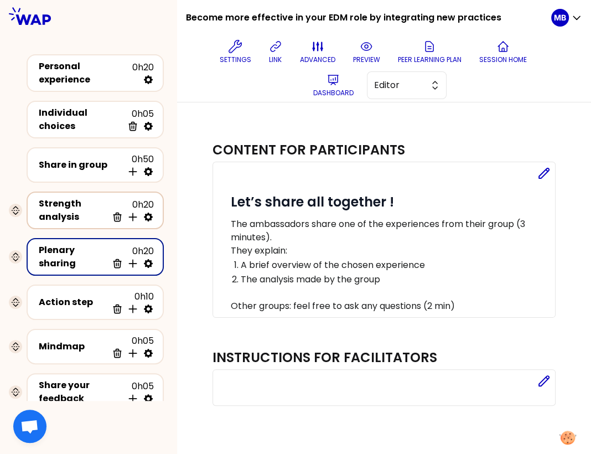
click at [148, 215] on icon at bounding box center [148, 216] width 9 height 9
select select "same_as"
select select "false"
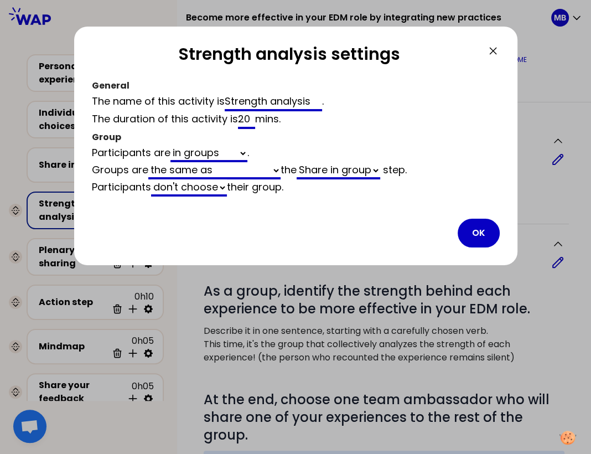
scroll to position [319, 0]
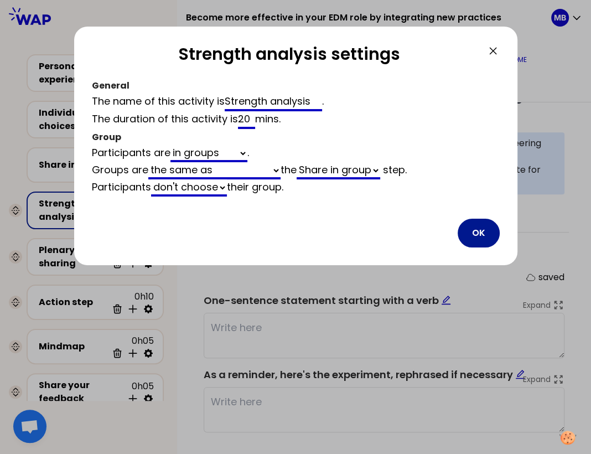
click at [481, 229] on button "OK" at bounding box center [479, 233] width 42 height 29
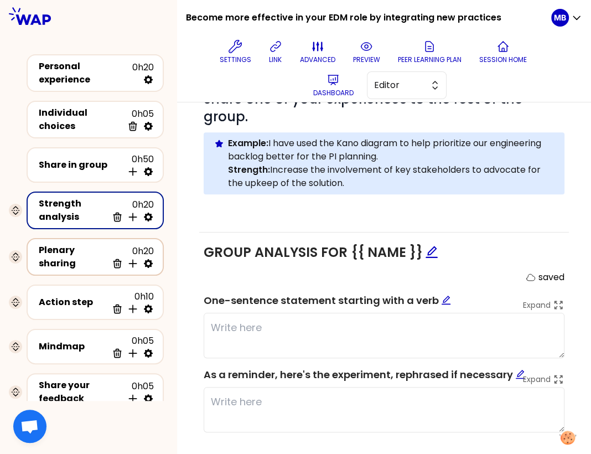
click at [63, 252] on div "Plenary sharing" at bounding box center [73, 256] width 69 height 27
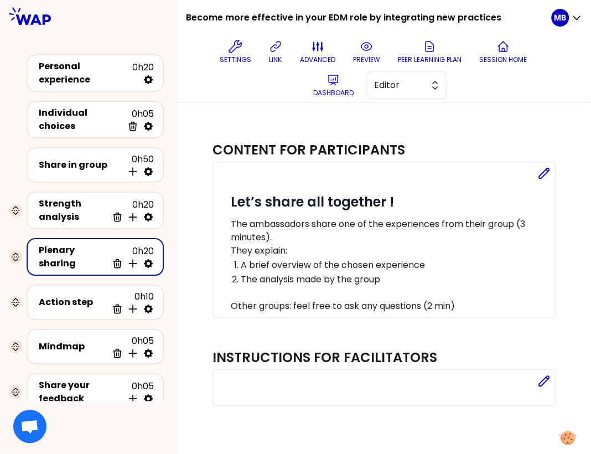
scroll to position [32, 0]
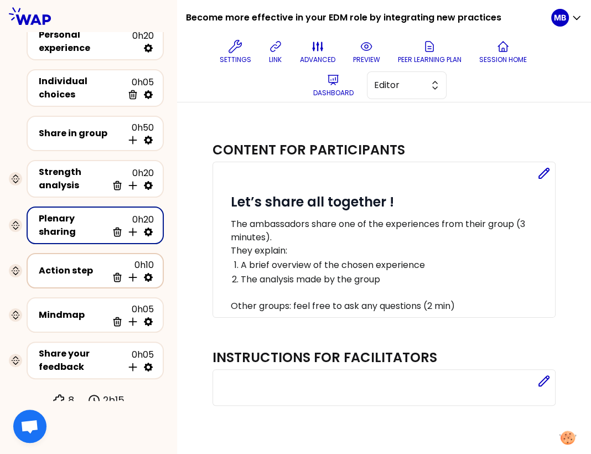
click at [94, 267] on div "Action step" at bounding box center [73, 270] width 69 height 13
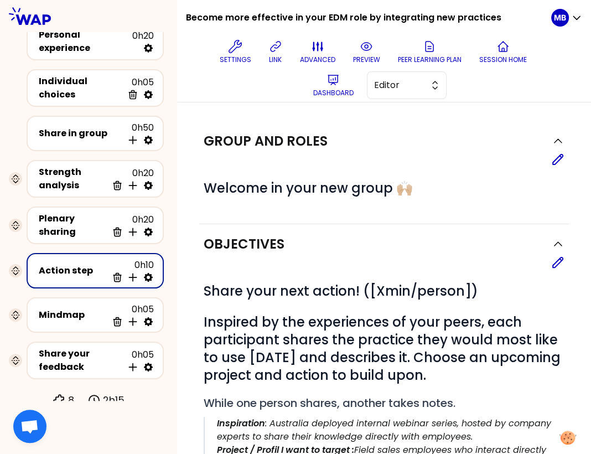
scroll to position [319, 0]
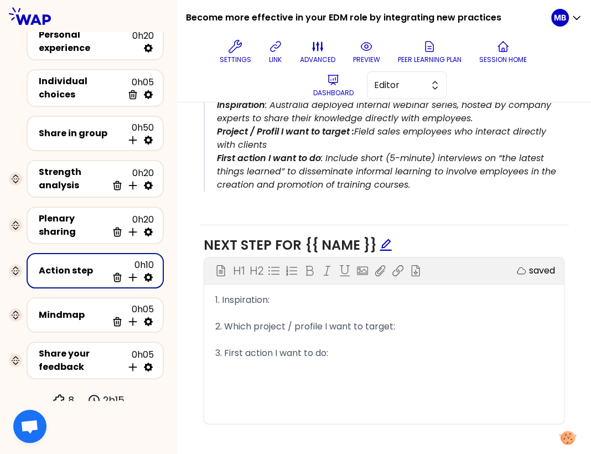
click at [151, 273] on icon at bounding box center [148, 277] width 9 height 9
select select "same_as"
select select "share"
select select "false"
select select "Each"
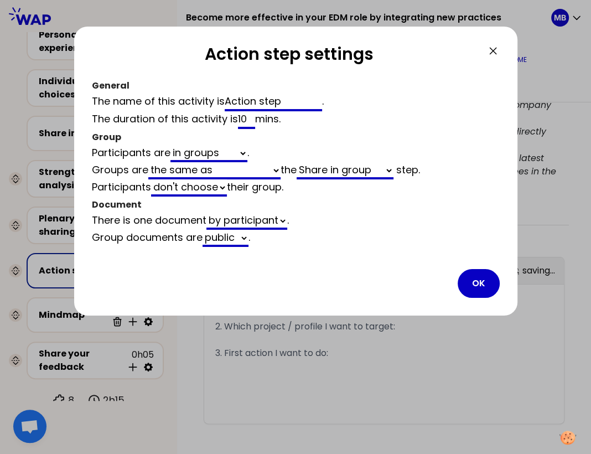
scroll to position [319, 0]
click at [476, 279] on button "OK" at bounding box center [479, 283] width 42 height 29
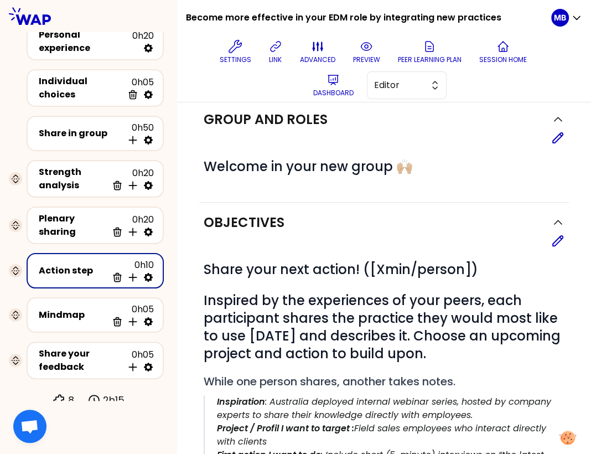
scroll to position [3, 0]
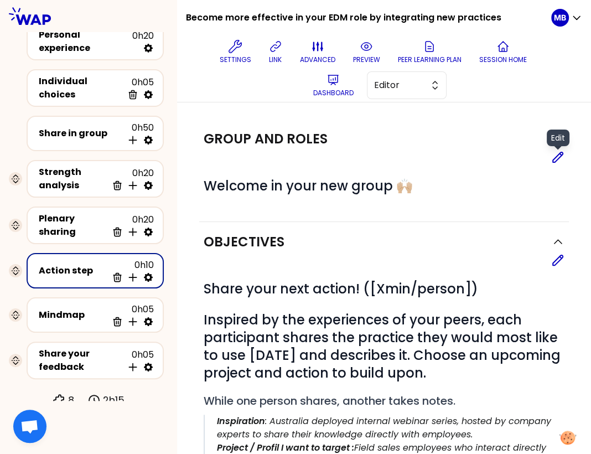
click at [556, 158] on icon at bounding box center [557, 157] width 13 height 13
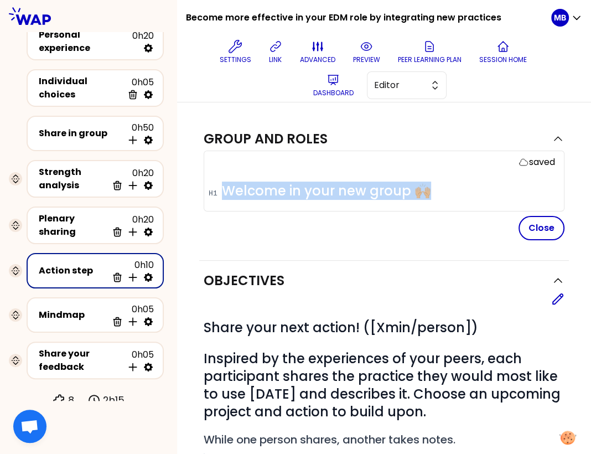
drag, startPoint x: 440, startPoint y: 190, endPoint x: 193, endPoint y: 185, distance: 246.8
click at [193, 185] on div "Group and roles saved # Welcome in your new group 🙌🏼 Close Objectives Edit # Sh…" at bounding box center [384, 460] width 414 height 722
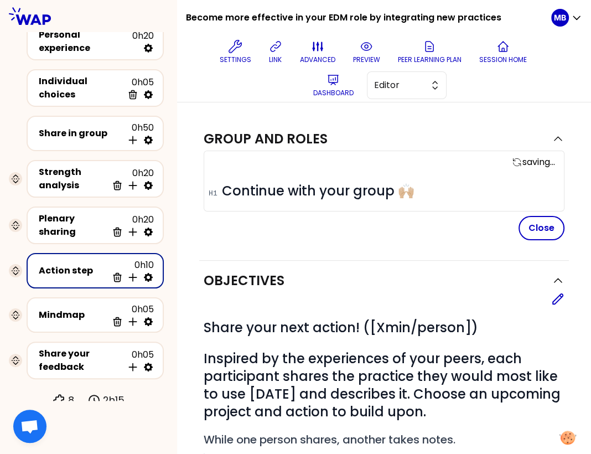
drag, startPoint x: 536, startPoint y: 228, endPoint x: 512, endPoint y: 224, distance: 24.2
click at [536, 228] on button "Close" at bounding box center [541, 228] width 46 height 24
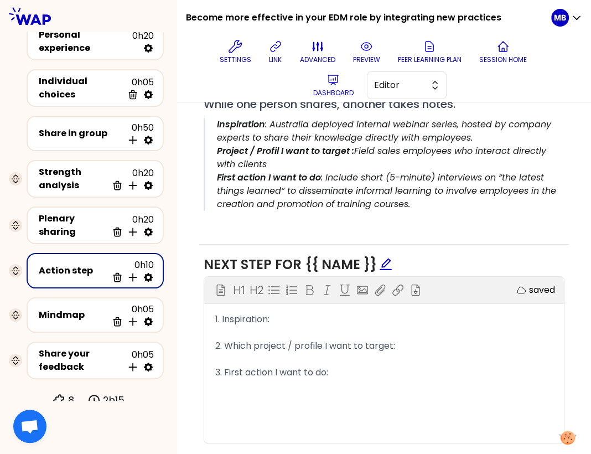
scroll to position [329, 0]
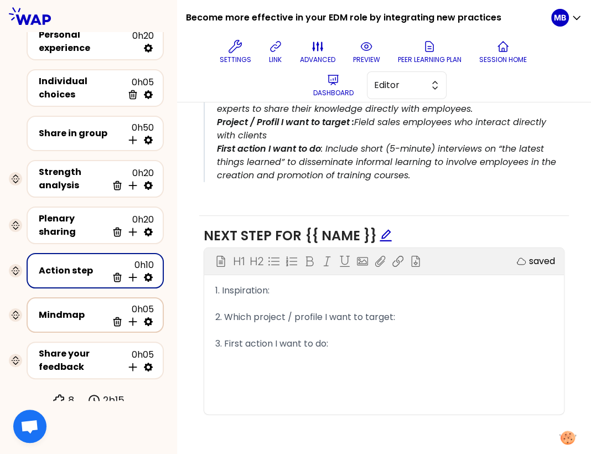
click at [89, 313] on div "Mindmap" at bounding box center [73, 314] width 69 height 13
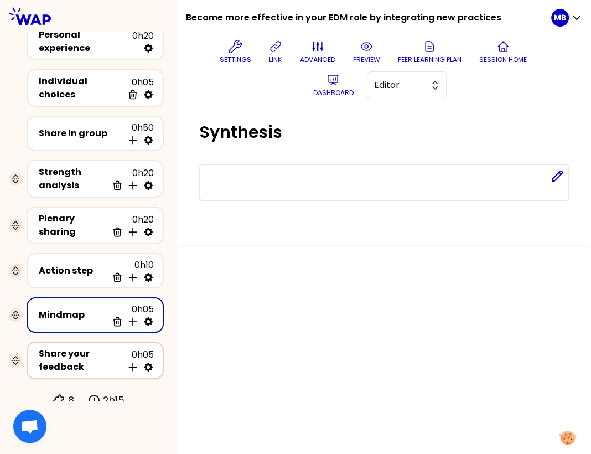
click at [60, 356] on div "Share your feedback" at bounding box center [81, 360] width 84 height 27
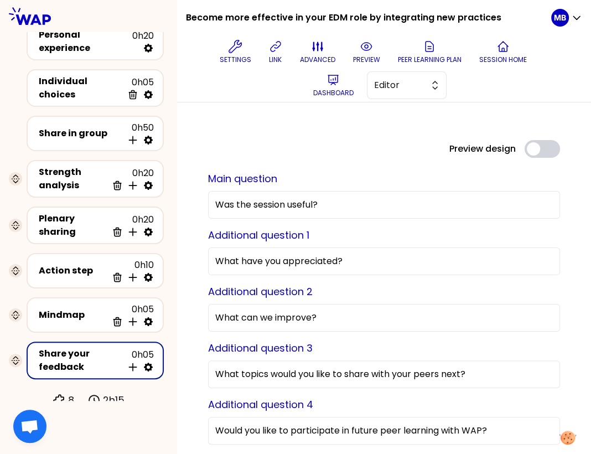
scroll to position [18, 0]
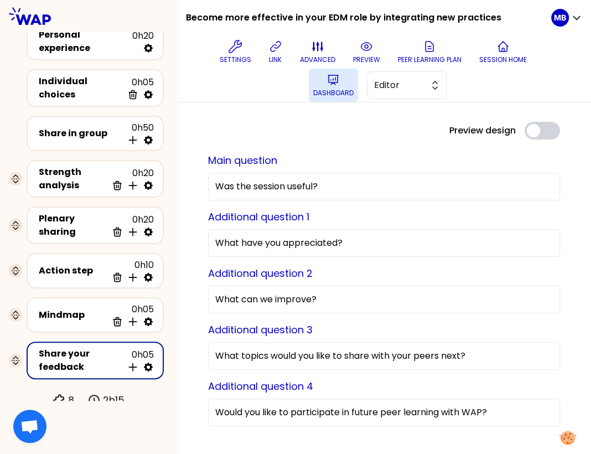
click at [322, 89] on p "Dashboard" at bounding box center [333, 93] width 40 height 9
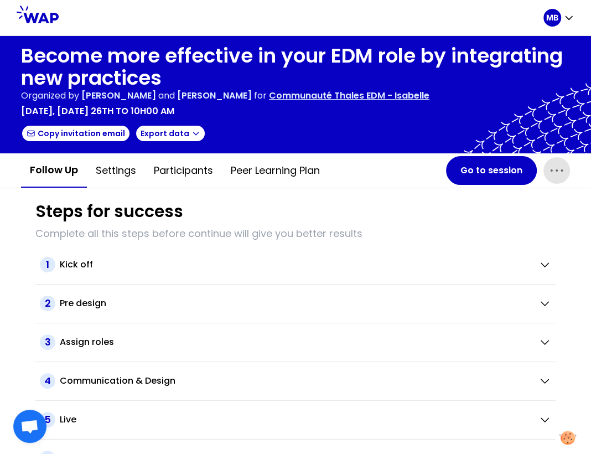
click at [564, 173] on icon "button" at bounding box center [557, 171] width 18 height 18
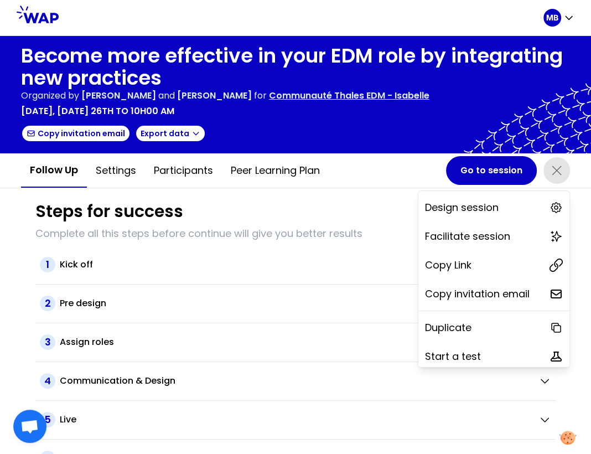
click at [422, 92] on p "Communauté Thales EDM - Isabelle" at bounding box center [349, 95] width 160 height 13
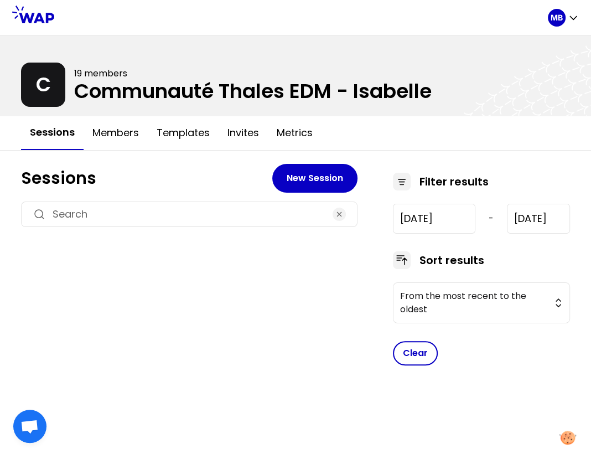
type input "[DATE]"
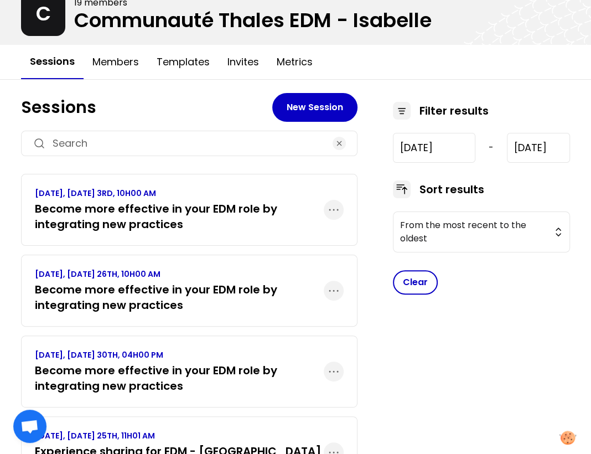
scroll to position [72, 0]
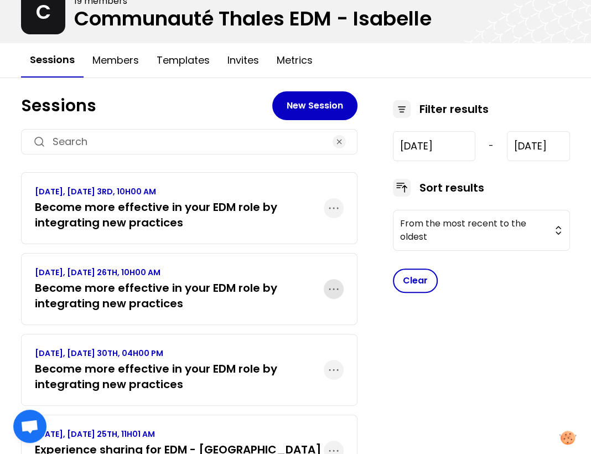
click at [330, 288] on icon "button" at bounding box center [333, 288] width 9 height 1
click at [278, 350] on p "Delete" at bounding box center [283, 351] width 31 height 15
